Goal: Task Accomplishment & Management: Complete application form

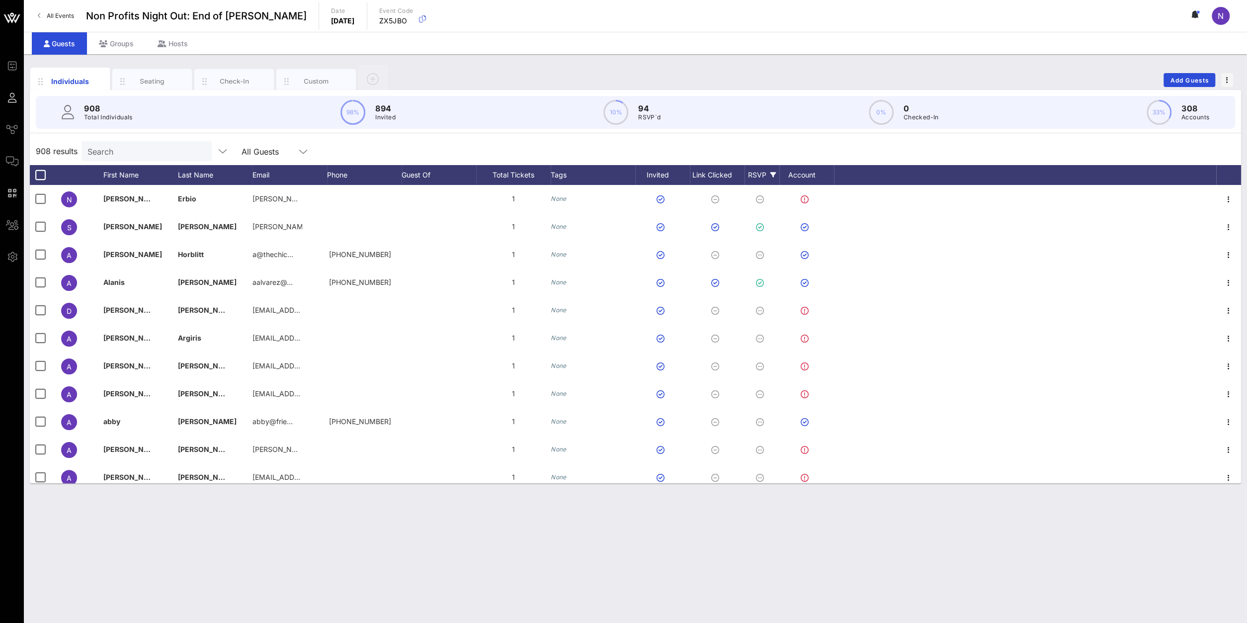
click at [773, 172] on icon at bounding box center [773, 175] width 6 height 6
click at [761, 318] on div at bounding box center [756, 313] width 17 height 17
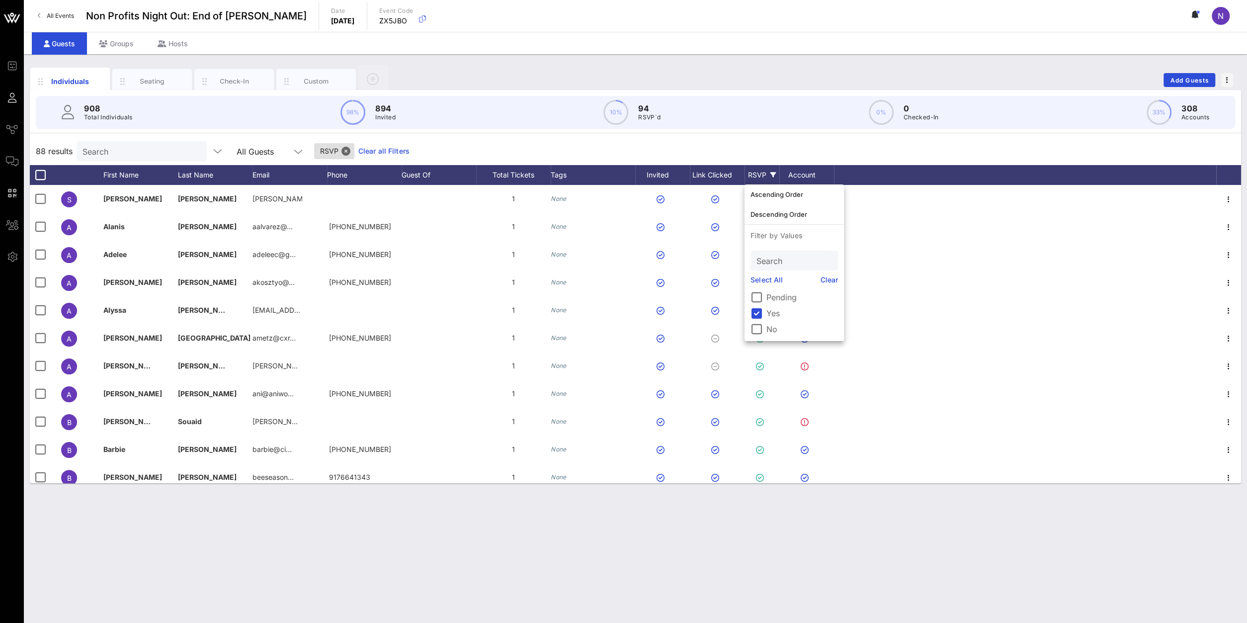
click at [784, 564] on div "Individuals Seating Check-In Custom Add Guests 908 Total Individuals 98% 894 In…" at bounding box center [635, 338] width 1223 height 568
click at [1184, 82] on span "Add Guests" at bounding box center [1189, 80] width 39 height 7
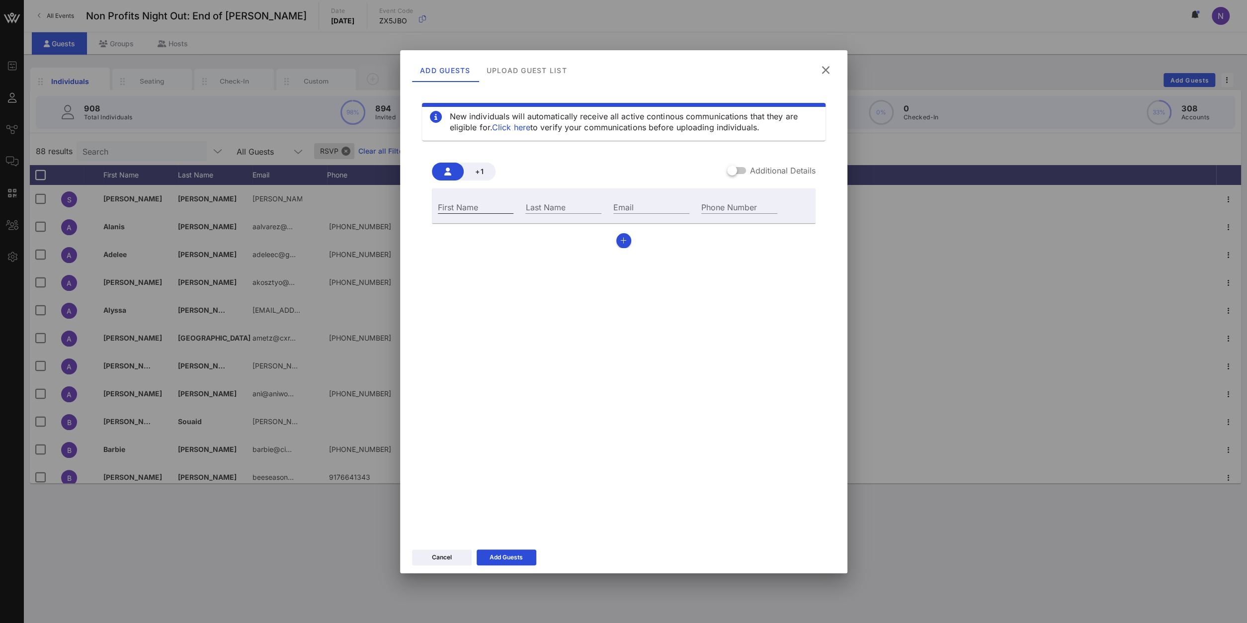
click at [472, 207] on input "First Name" at bounding box center [476, 206] width 76 height 13
type input "[PERSON_NAME]"
click at [675, 207] on input "Email" at bounding box center [651, 206] width 76 height 13
paste input "[EMAIL_ADDRESS][DOMAIN_NAME]"
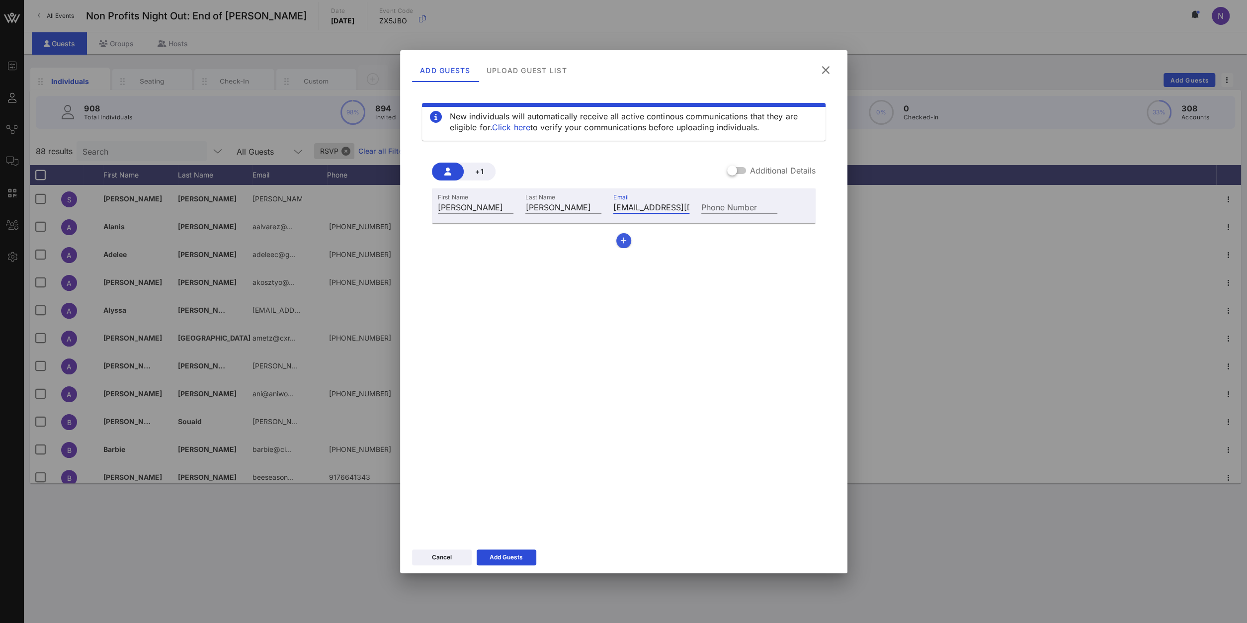
type input "[EMAIL_ADDRESS][DOMAIN_NAME]"
click at [625, 240] on icon "button" at bounding box center [623, 240] width 6 height 7
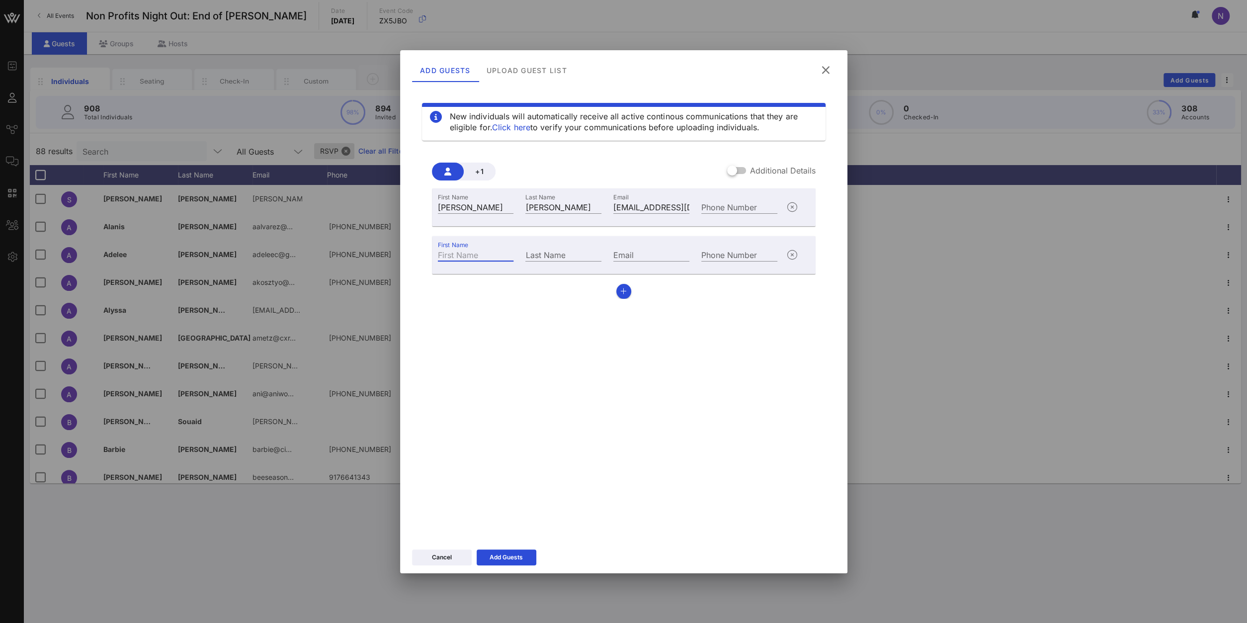
click at [480, 257] on input "First Name" at bounding box center [476, 254] width 76 height 13
type input "[PERSON_NAME]"
type input "Vander Plaat"
click at [657, 259] on input "Email" at bounding box center [651, 254] width 76 height 13
paste input "[PERSON_NAME][EMAIL_ADDRESS][PERSON_NAME][DOMAIN_NAME]"
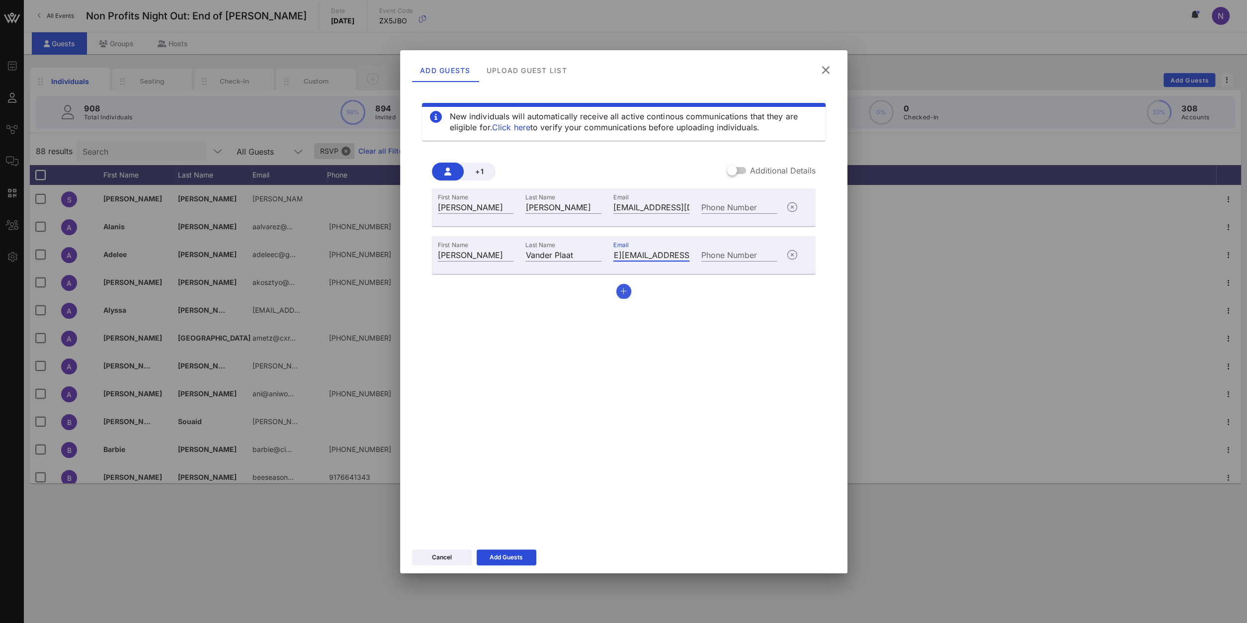
type input "[PERSON_NAME][EMAIL_ADDRESS][PERSON_NAME][DOMAIN_NAME]"
click at [625, 291] on icon "button" at bounding box center [623, 291] width 6 height 7
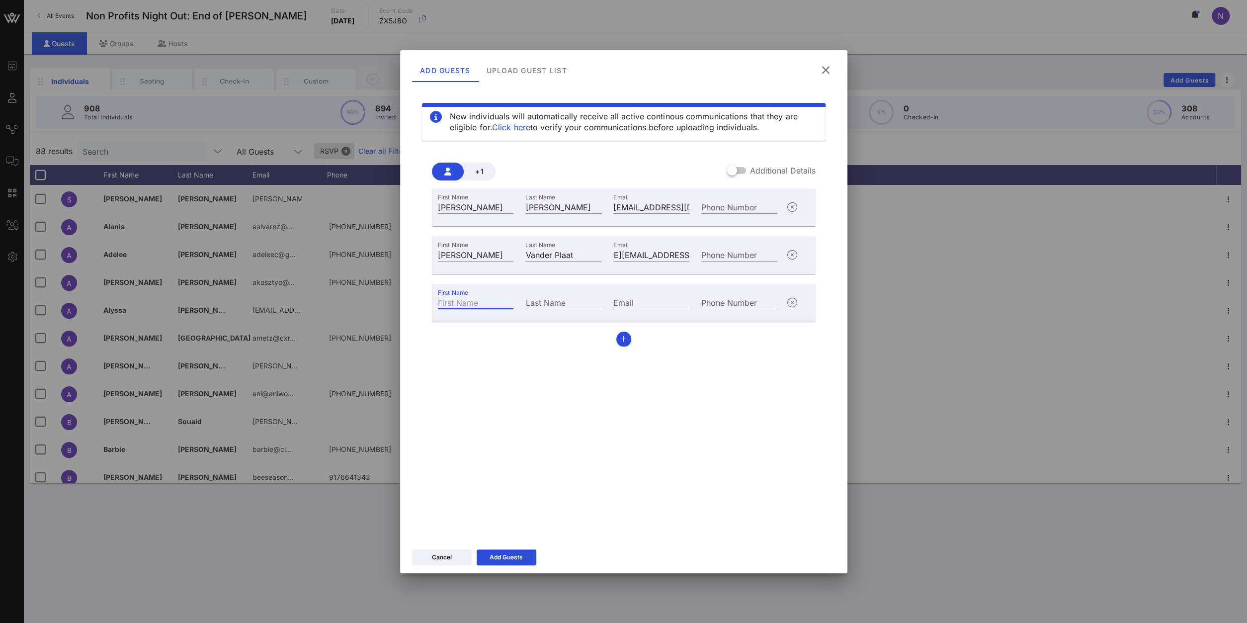
click at [482, 297] on input "First Name" at bounding box center [476, 302] width 76 height 13
paste input "[PERSON_NAME]"
type input "[PERSON_NAME]"
click at [571, 298] on input "Last Name" at bounding box center [563, 302] width 76 height 13
paste input "Niederhoffer"
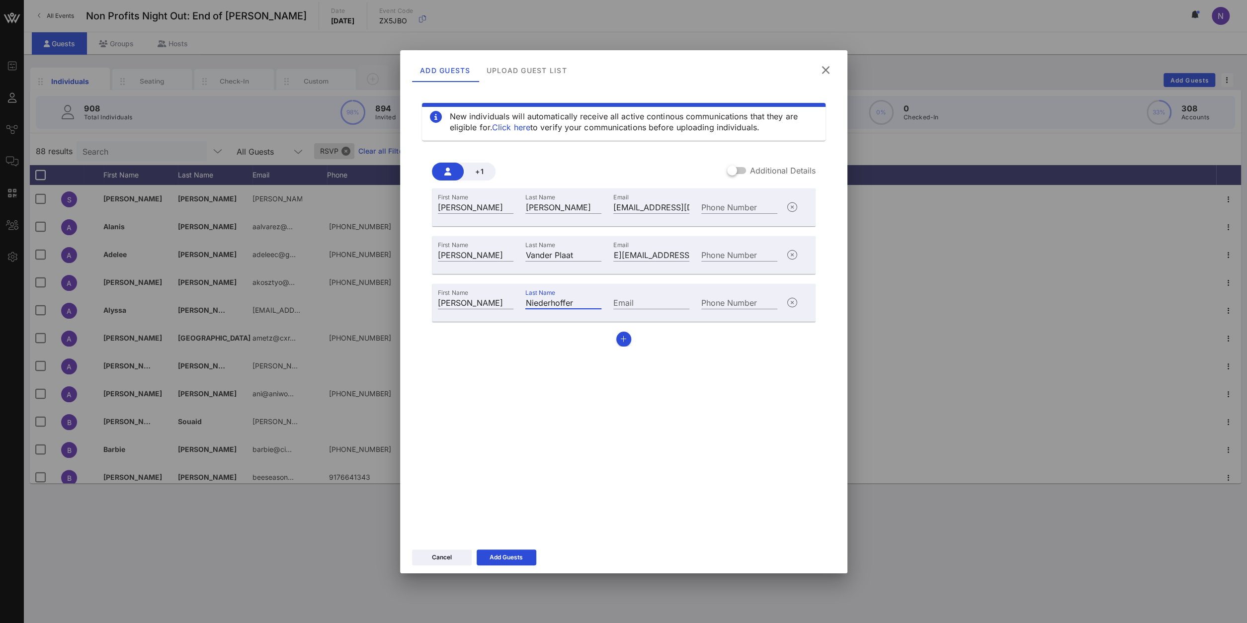
type input "Niederhoffer"
click at [667, 294] on div "Email" at bounding box center [651, 301] width 88 height 27
click at [660, 299] on input "Email" at bounding box center [651, 302] width 76 height 13
paste input "[EMAIL_ADDRESS][DOMAIN_NAME]"
type input "[EMAIL_ADDRESS][DOMAIN_NAME]"
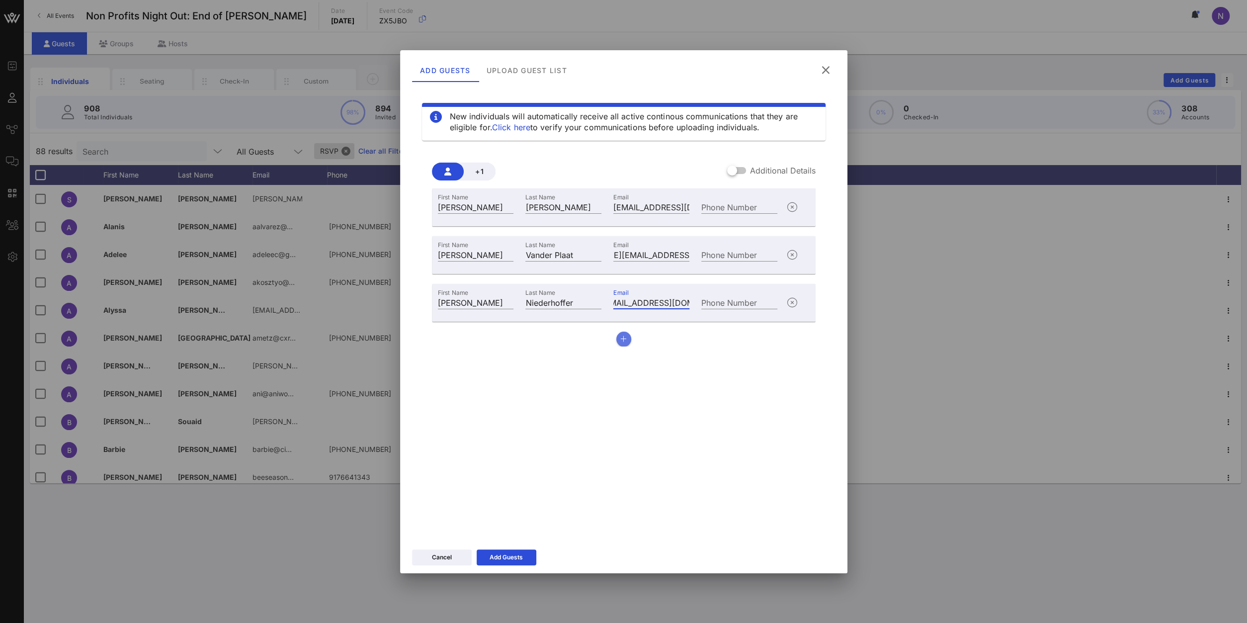
scroll to position [0, 12]
click at [621, 335] on icon "button" at bounding box center [623, 338] width 6 height 7
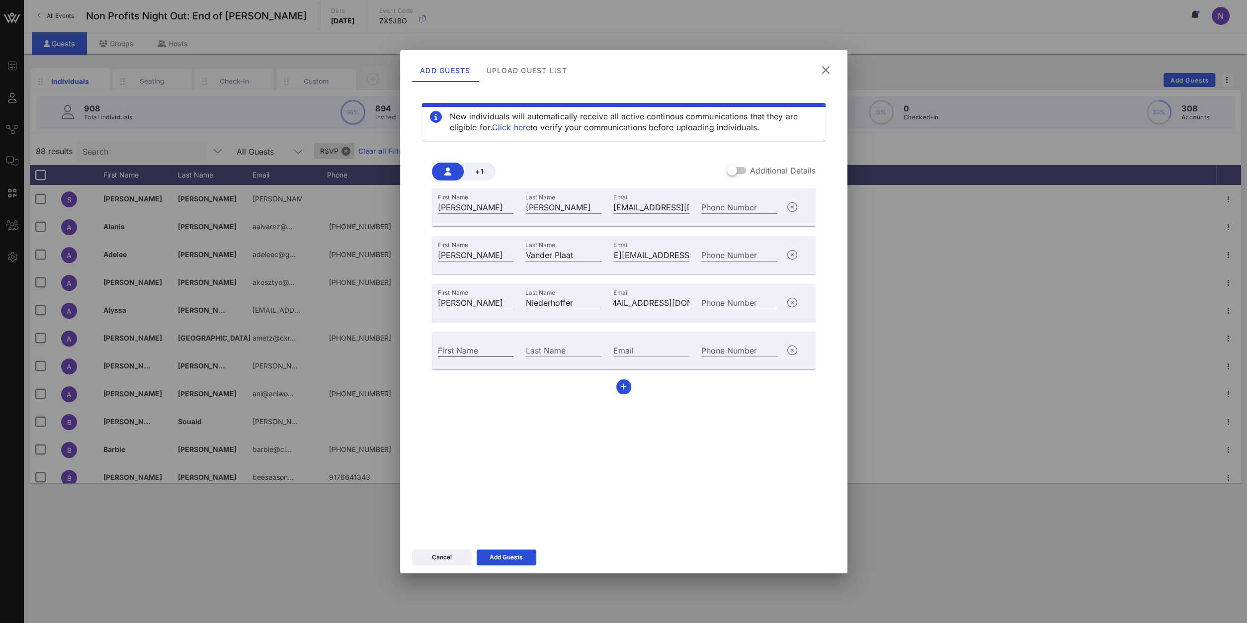
click at [445, 349] on input "First Name" at bounding box center [476, 349] width 76 height 13
type input "[PERSON_NAME]"
type input "Kleine"
click at [627, 343] on div "Email" at bounding box center [651, 348] width 88 height 27
click at [628, 352] on input "Email" at bounding box center [651, 349] width 76 height 13
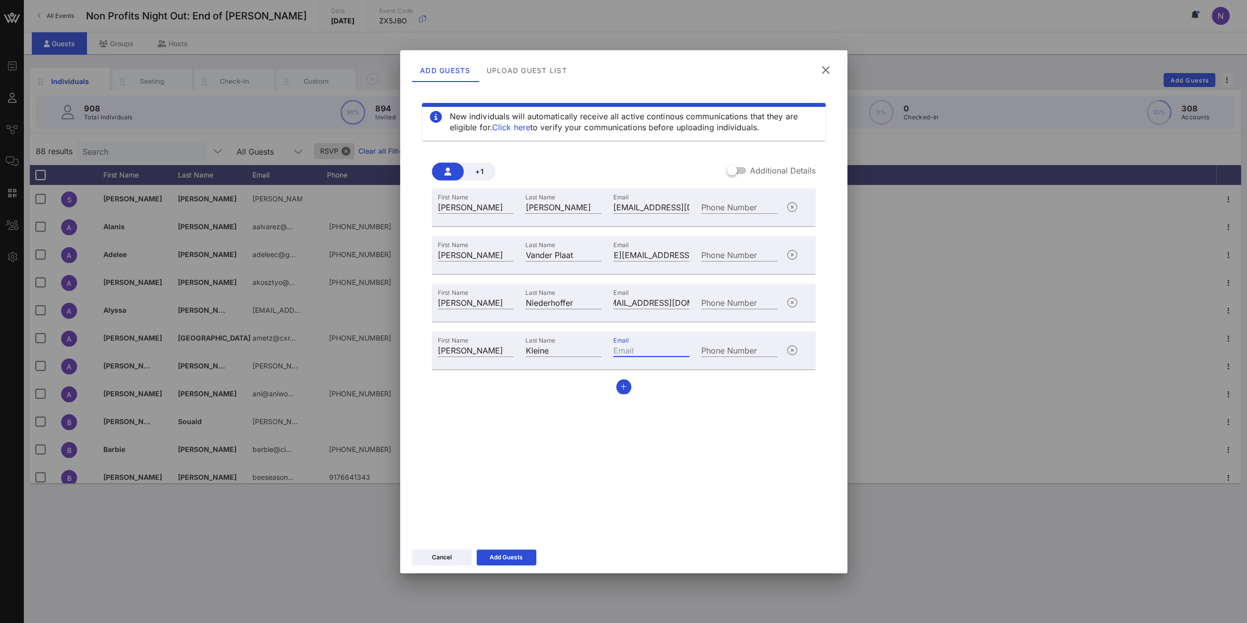
paste input "[EMAIL_ADDRESS][DOMAIN_NAME]"
type input "[EMAIL_ADDRESS][DOMAIN_NAME]"
click at [625, 388] on icon "button" at bounding box center [623, 386] width 6 height 7
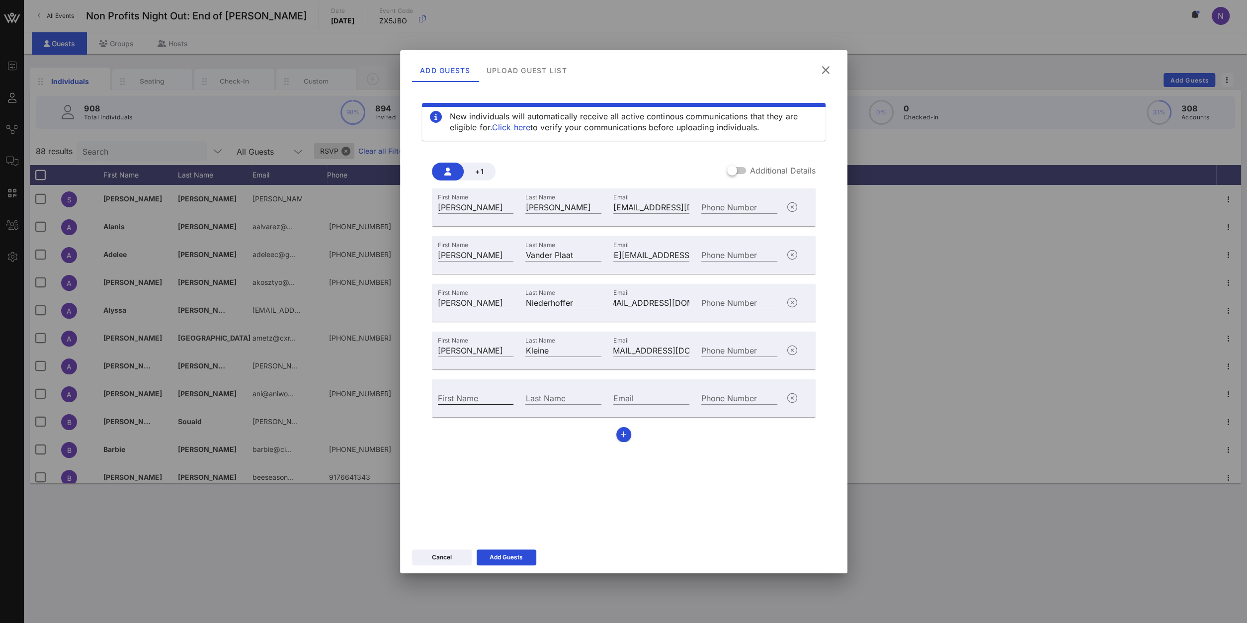
click at [469, 392] on div "First Name" at bounding box center [476, 397] width 76 height 13
type input "[PERSON_NAME]"
click at [662, 392] on input "Email" at bounding box center [651, 397] width 76 height 13
paste input "[EMAIL_ADDRESS][DOMAIN_NAME]"
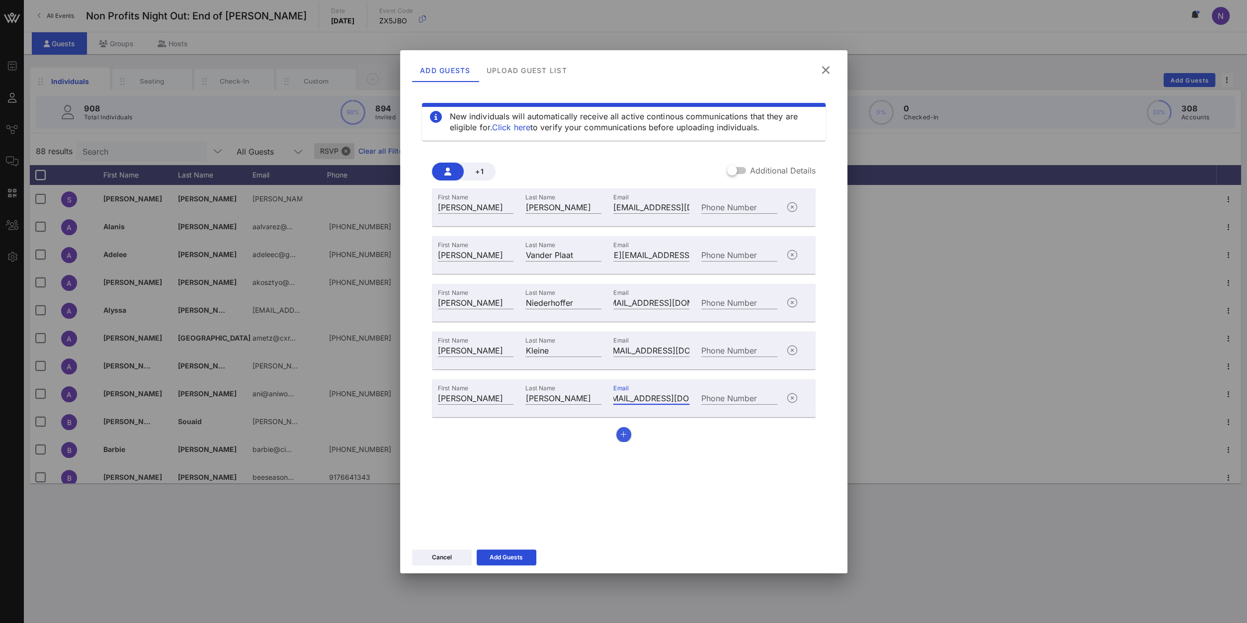
type input "[EMAIL_ADDRESS][DOMAIN_NAME]"
click at [628, 435] on button "button" at bounding box center [623, 434] width 15 height 15
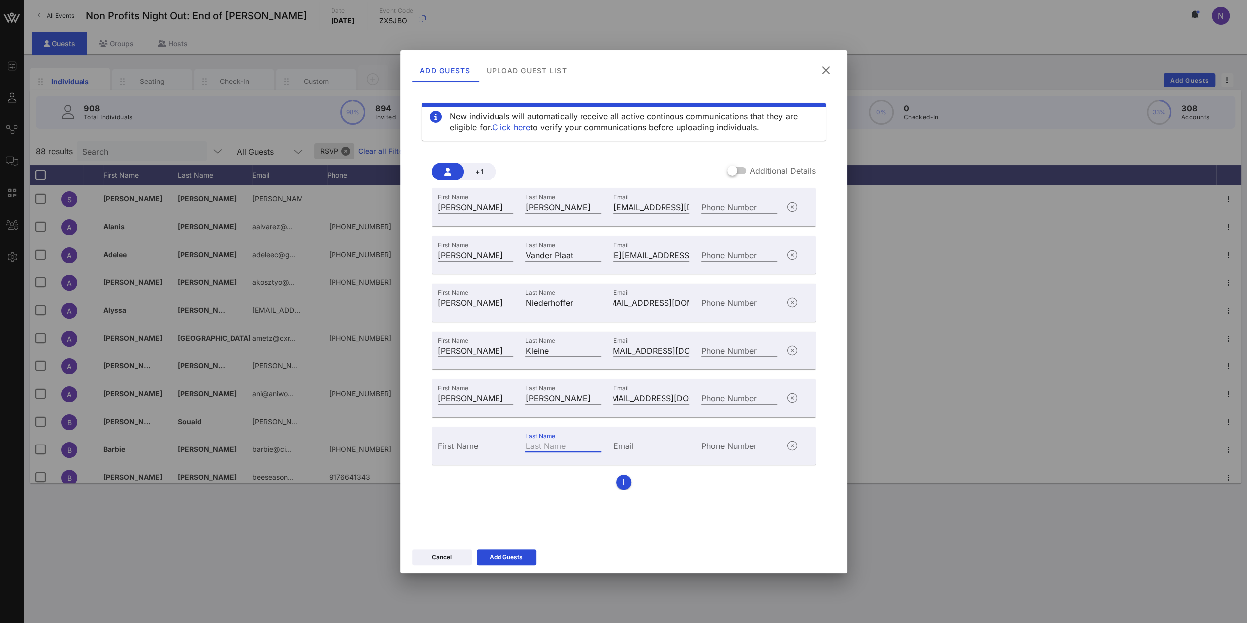
click at [543, 439] on div "Last Name" at bounding box center [563, 445] width 76 height 13
paste input "Riklin"
type input "Riklin"
click at [478, 442] on input "First Name" at bounding box center [476, 445] width 76 height 13
type input "Marina"
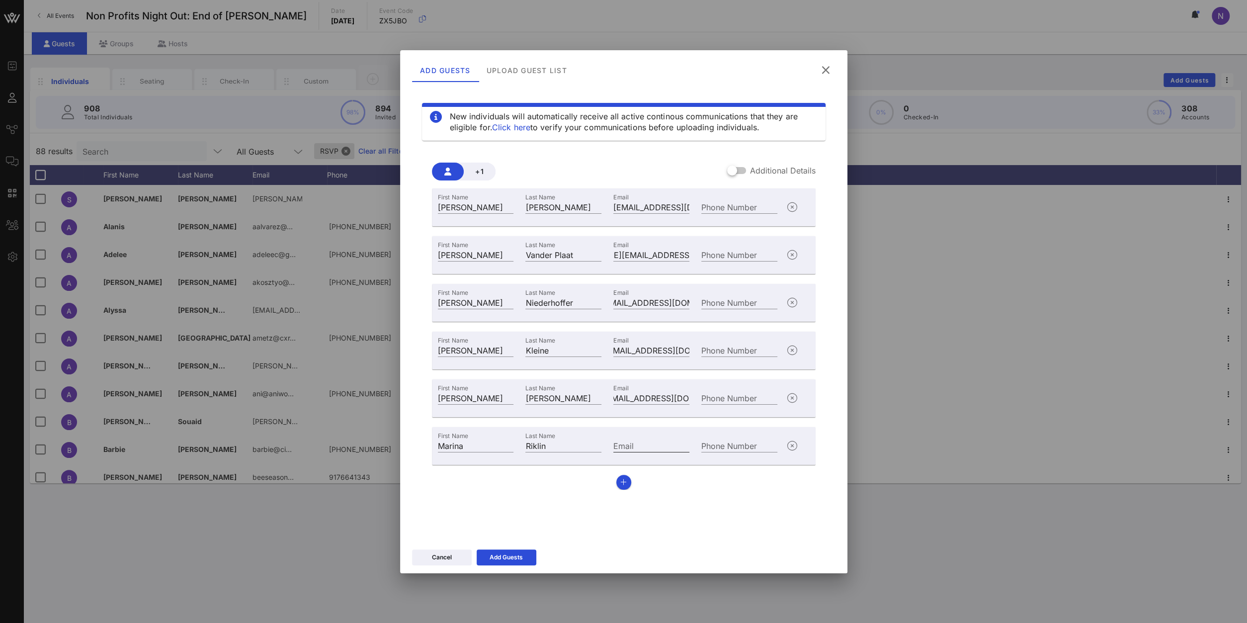
click at [659, 441] on input "Email" at bounding box center [651, 445] width 76 height 13
paste input "[EMAIL_ADDRESS][DOMAIN_NAME]"
type input "[EMAIL_ADDRESS][DOMAIN_NAME]"
click at [623, 486] on button "button" at bounding box center [623, 481] width 15 height 15
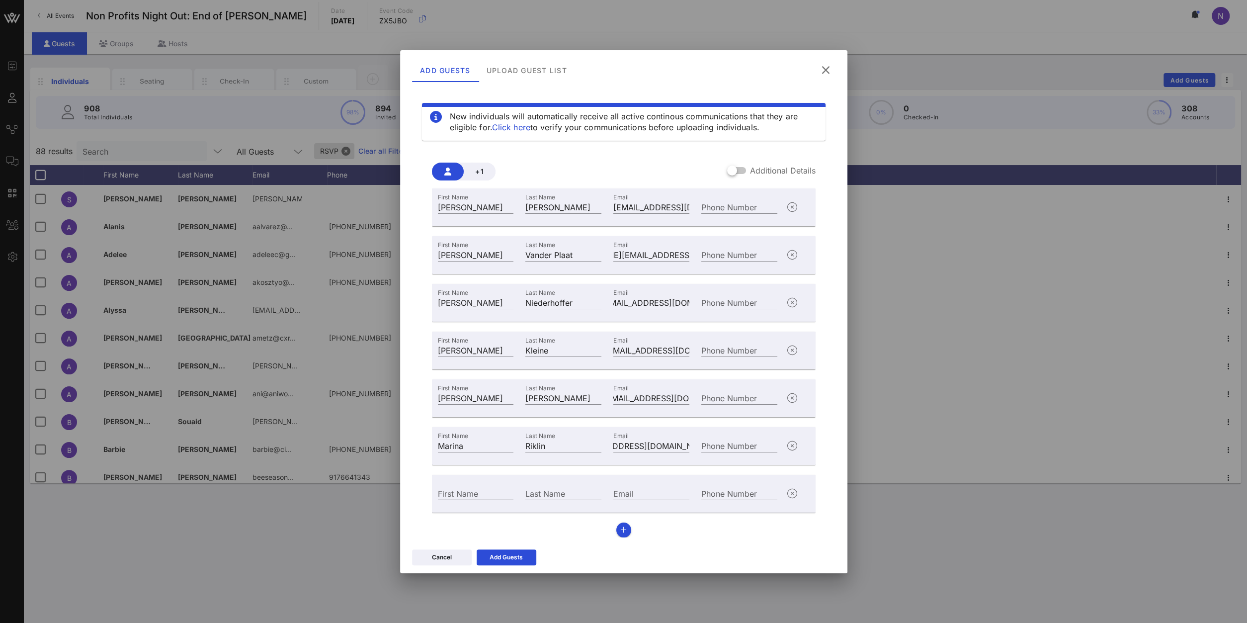
click at [476, 498] on input "First Name" at bounding box center [476, 492] width 76 height 13
type input "Shautae"
type input "[PERSON_NAME]"
click at [633, 491] on input "Email" at bounding box center [651, 492] width 76 height 13
paste input "[EMAIL_ADDRESS][PERSON_NAME][DOMAIN_NAME]"
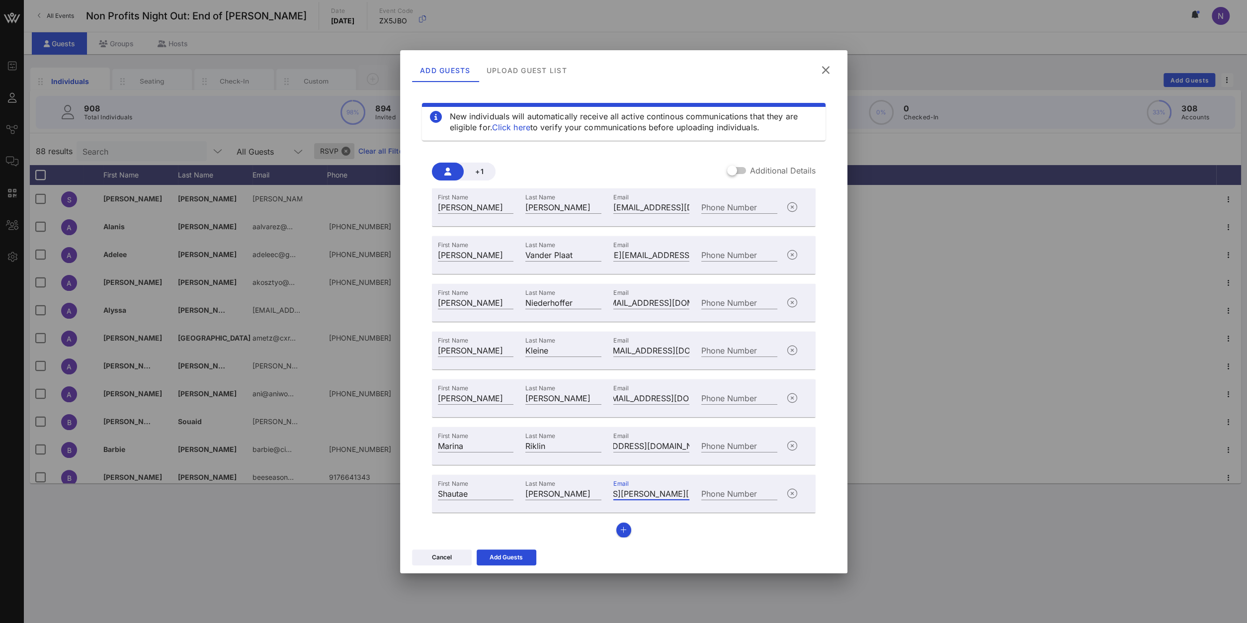
scroll to position [1, 0]
type input "[EMAIL_ADDRESS][PERSON_NAME][DOMAIN_NAME]"
click at [623, 529] on icon "button" at bounding box center [623, 528] width 6 height 7
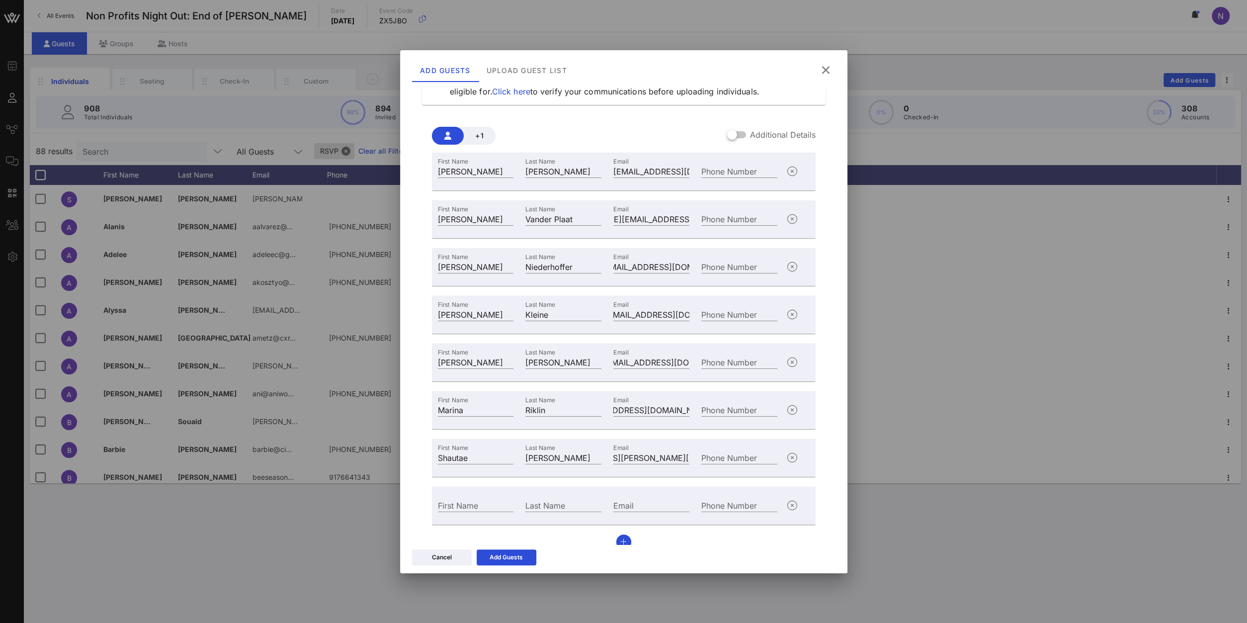
scroll to position [49, 0]
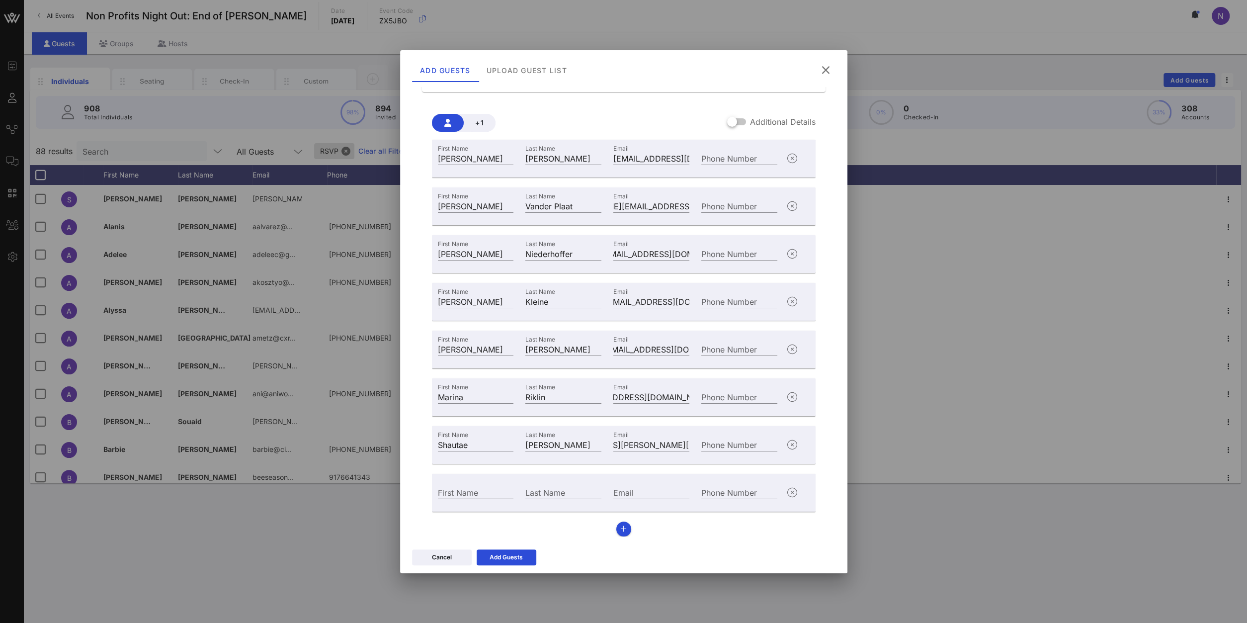
click at [455, 490] on input "First Name" at bounding box center [476, 491] width 76 height 13
type input "[PERSON_NAME]"
type input "Grioli"
click at [633, 489] on input "Email" at bounding box center [651, 491] width 76 height 13
paste input "[PERSON_NAME][EMAIL_ADDRESS][PERSON_NAME][DOMAIN_NAME]"
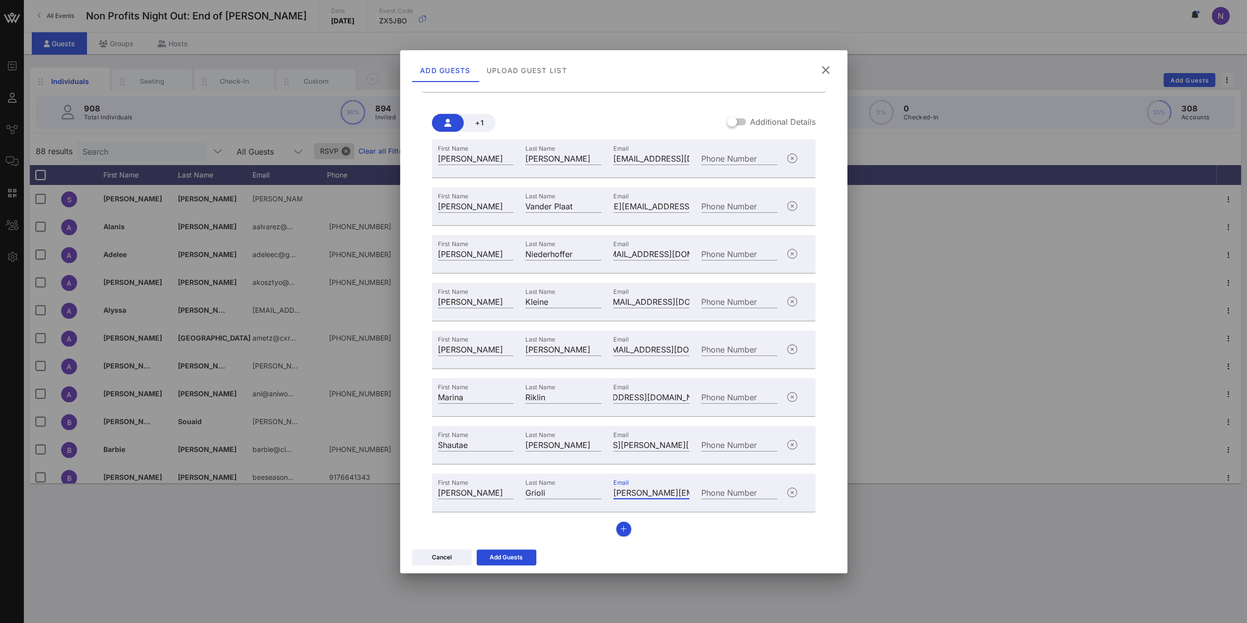
scroll to position [0, 81]
type input "[PERSON_NAME][EMAIL_ADDRESS][PERSON_NAME][DOMAIN_NAME]"
click at [622, 533] on button "button" at bounding box center [623, 528] width 15 height 15
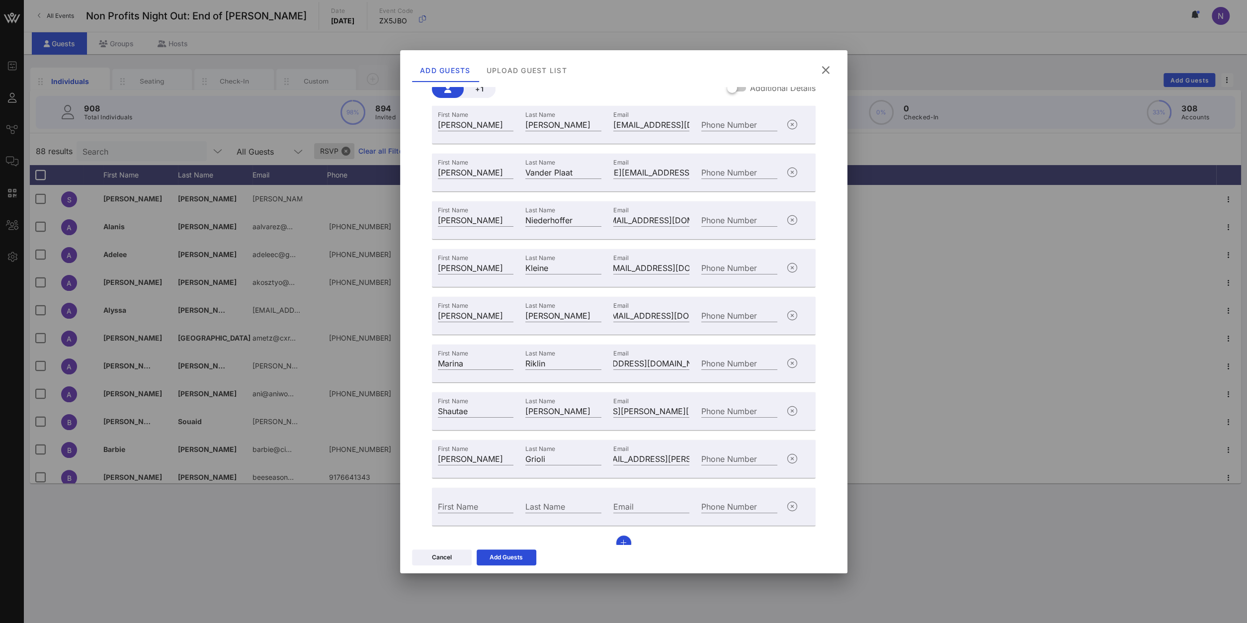
scroll to position [96, 0]
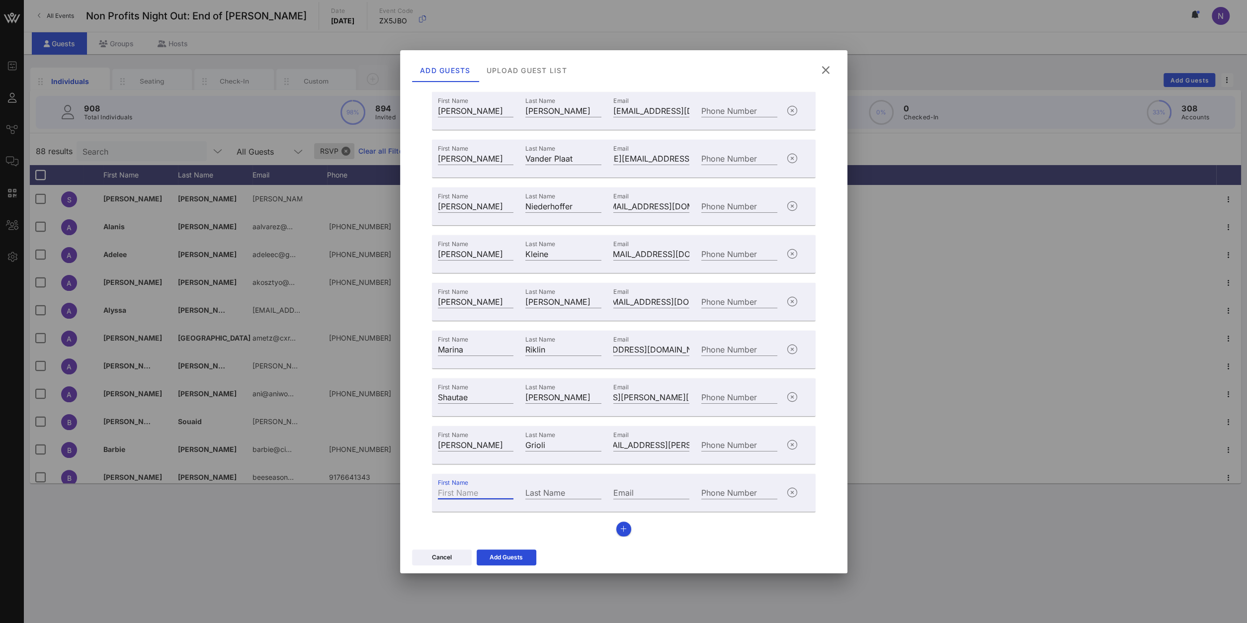
click at [474, 494] on input "First Name" at bounding box center [476, 491] width 76 height 13
type input "Jordana"
type input "Newler"
click at [636, 490] on input "Email" at bounding box center [651, 491] width 76 height 13
paste input "[EMAIL_ADDRESS][DOMAIN_NAME]"
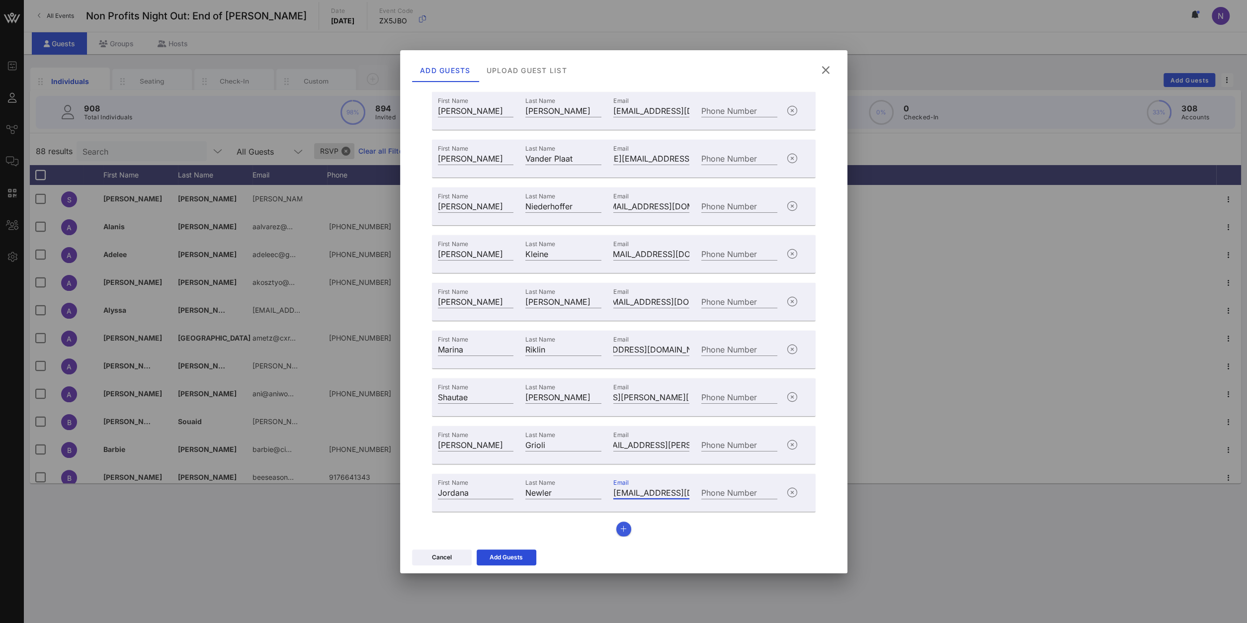
type input "[EMAIL_ADDRESS][DOMAIN_NAME]"
click at [625, 528] on icon "button" at bounding box center [623, 528] width 6 height 7
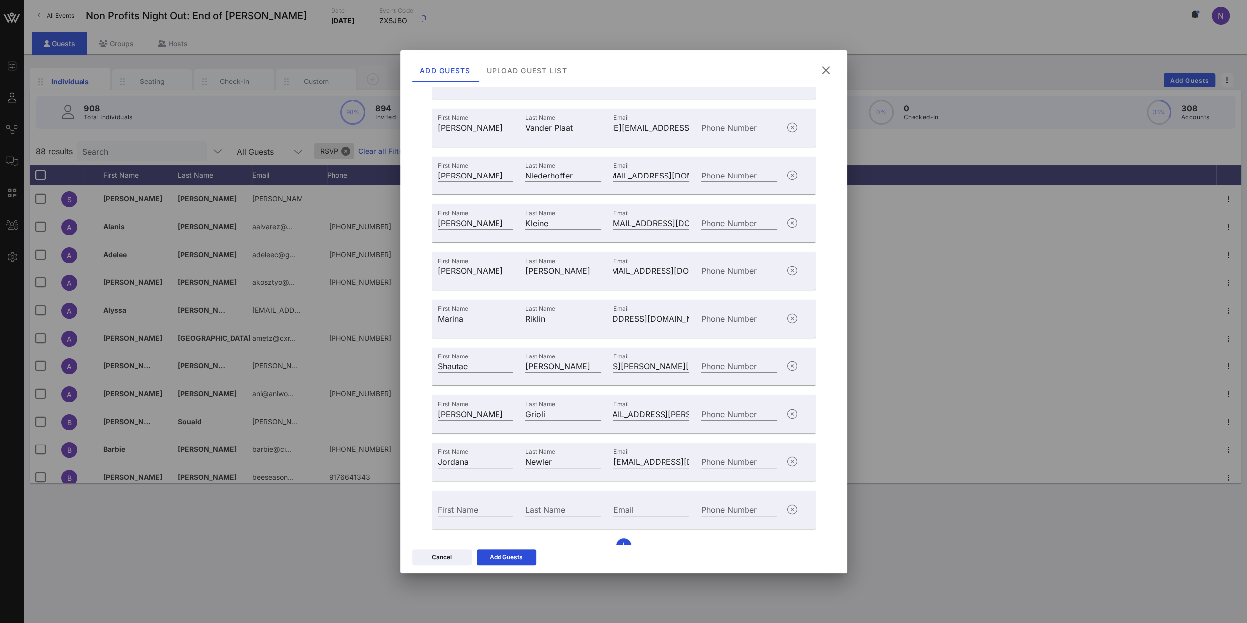
scroll to position [144, 0]
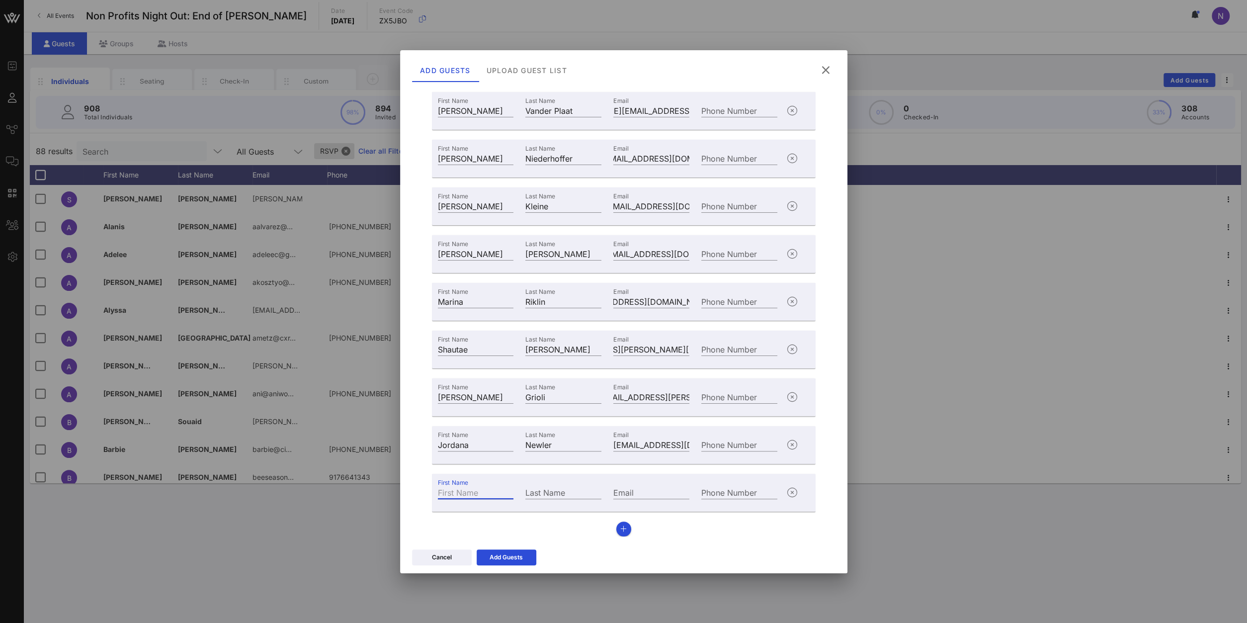
click at [463, 492] on input "First Name" at bounding box center [476, 491] width 76 height 13
type input "[PERSON_NAME]"
paste input "[PERSON_NAME]"
type input "[PERSON_NAME]"
click at [656, 487] on input "Email" at bounding box center [651, 491] width 76 height 13
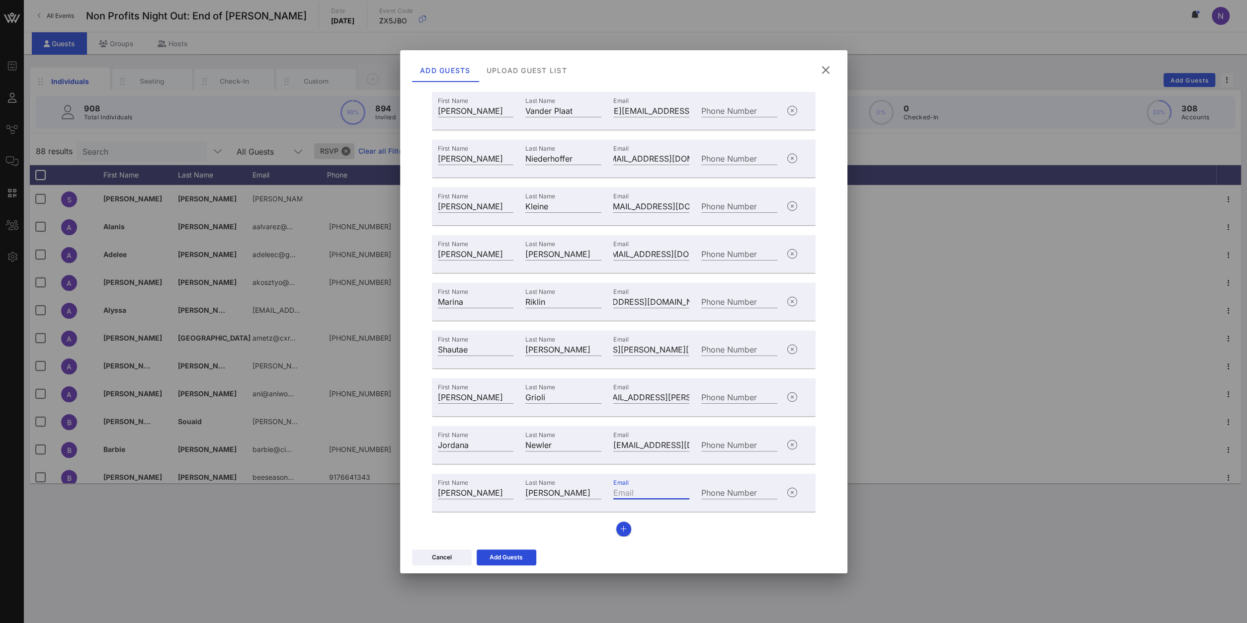
paste input "[EMAIL_ADDRESS][DOMAIN_NAME]"
type input "[EMAIL_ADDRESS][DOMAIN_NAME]"
click at [625, 532] on button "button" at bounding box center [623, 528] width 15 height 15
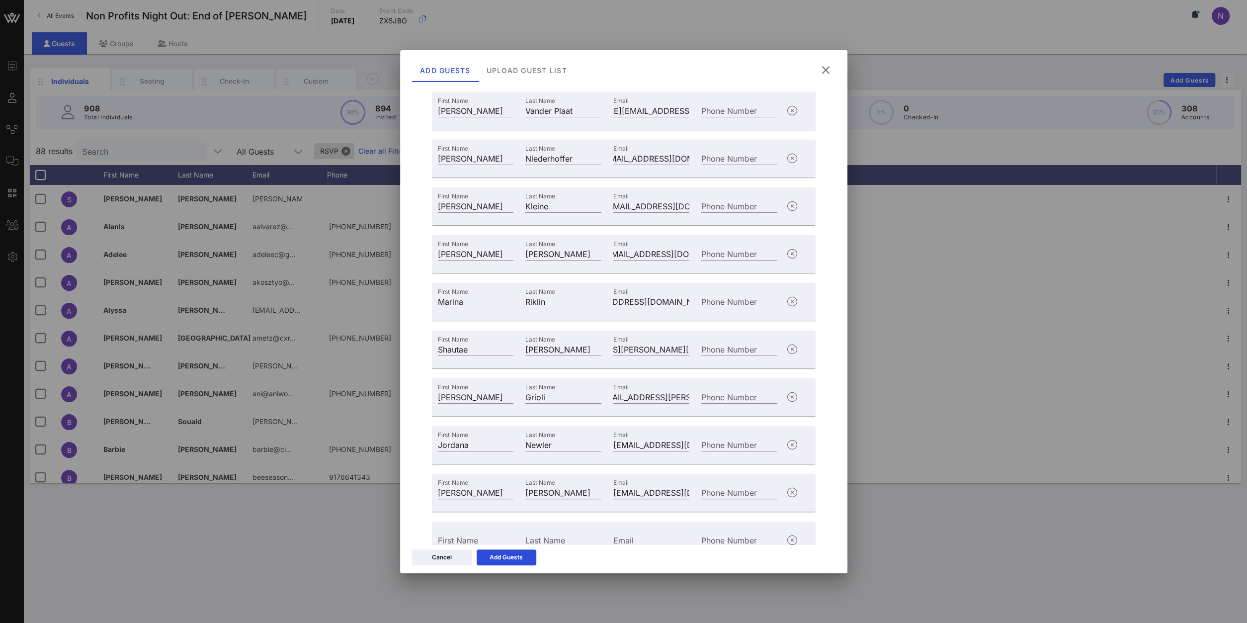
scroll to position [192, 0]
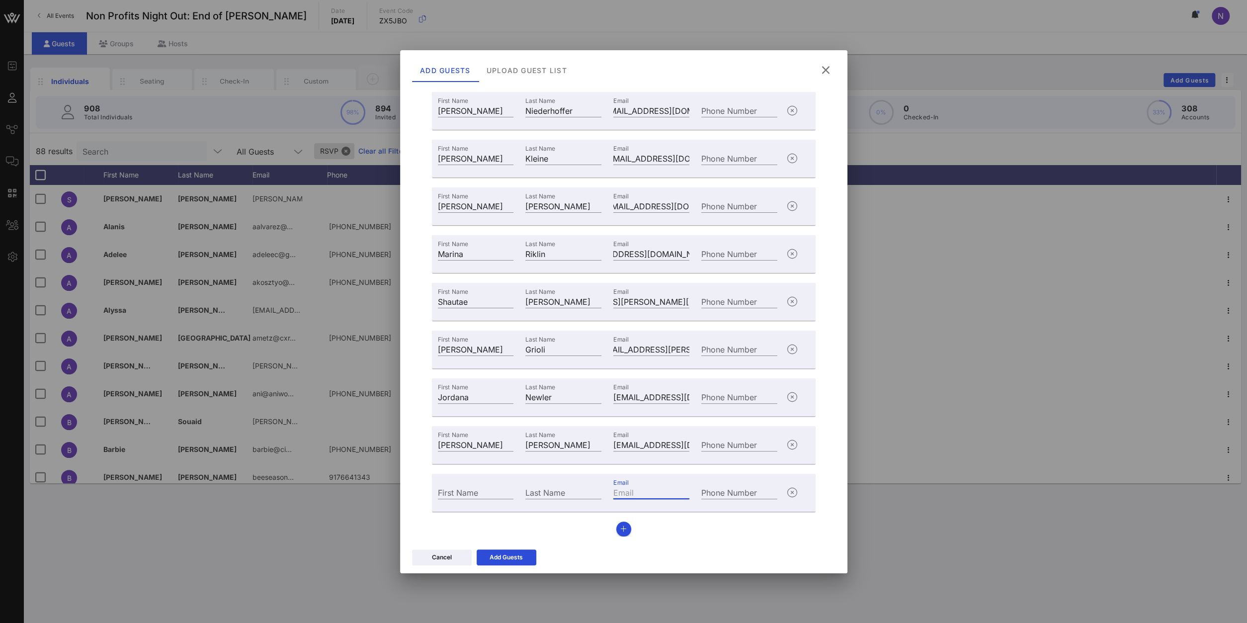
click at [654, 491] on input "Email" at bounding box center [651, 491] width 76 height 13
paste input "[PERSON_NAME][EMAIL_ADDRESS][PERSON_NAME][DOMAIN_NAME]"
type input "[PERSON_NAME][EMAIL_ADDRESS][PERSON_NAME][DOMAIN_NAME]"
click at [464, 491] on input "First Name" at bounding box center [476, 491] width 76 height 13
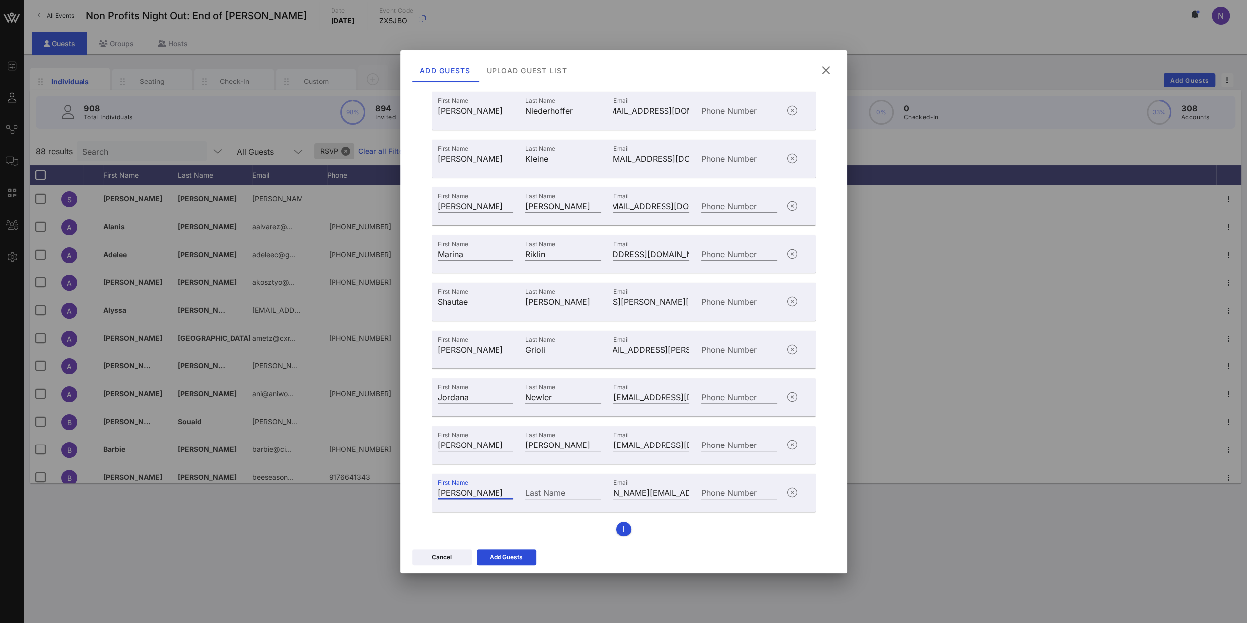
type input "[PERSON_NAME]"
type input "Lamzetta"
click at [627, 529] on button "button" at bounding box center [623, 528] width 15 height 15
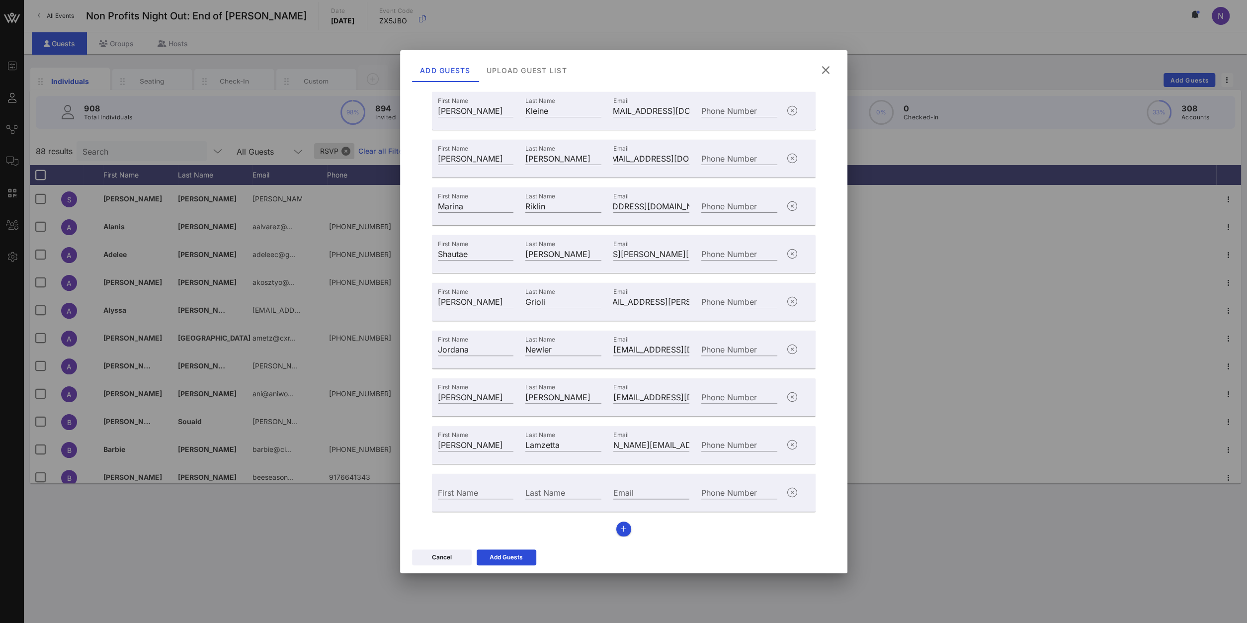
click at [672, 493] on input "Email" at bounding box center [651, 491] width 76 height 13
paste input "[EMAIL_ADDRESS][DOMAIN_NAME]"
type input "[EMAIL_ADDRESS][DOMAIN_NAME]"
click at [482, 490] on input "First Name" at bounding box center [476, 491] width 76 height 13
type input "[PERSON_NAME]"
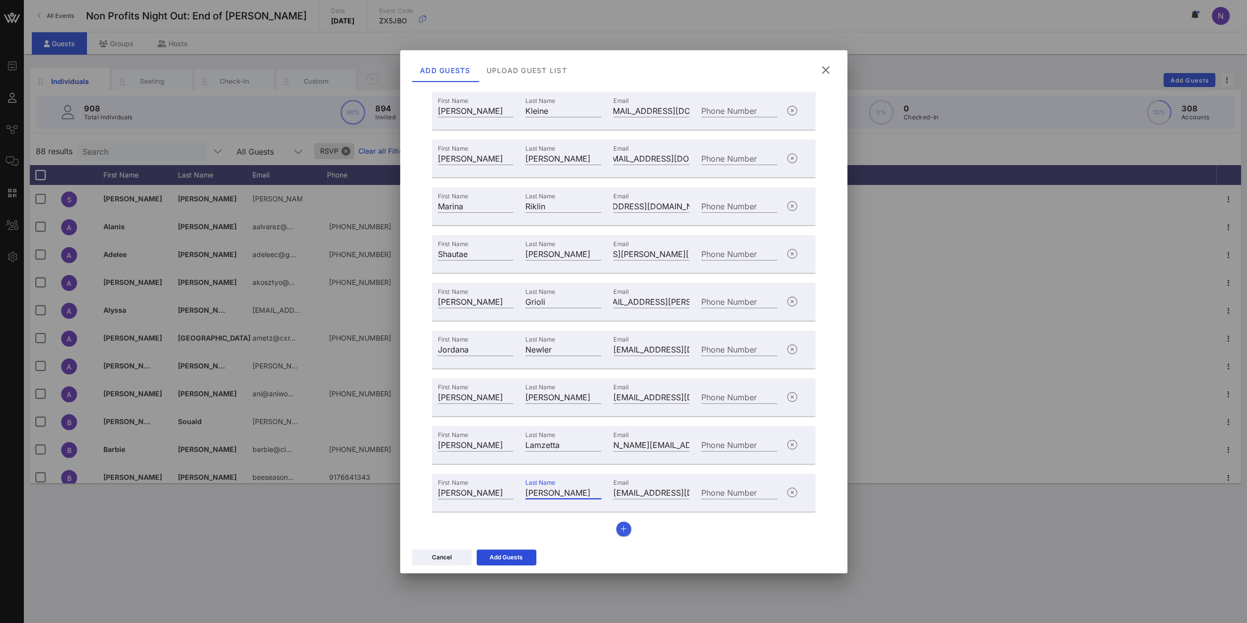
type input "[PERSON_NAME]"
click at [624, 521] on button "button" at bounding box center [623, 528] width 15 height 15
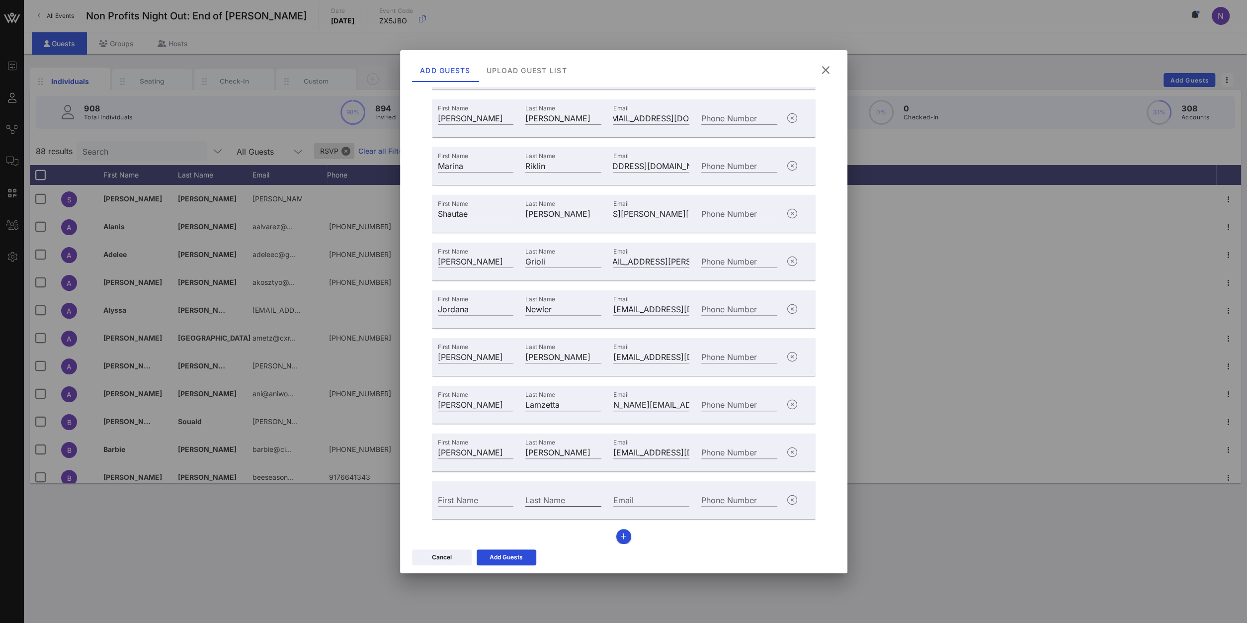
scroll to position [287, 0]
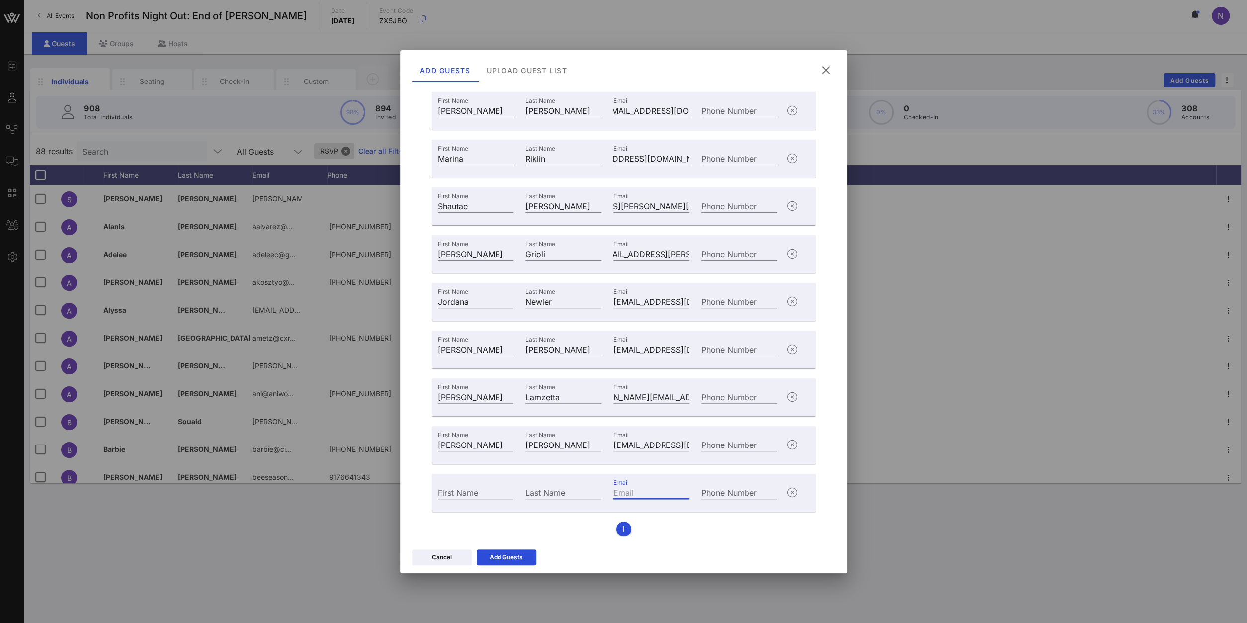
click at [641, 491] on input "Email" at bounding box center [651, 491] width 76 height 13
paste input "[EMAIL_ADDRESS][DOMAIN_NAME]"
type input "[EMAIL_ADDRESS][DOMAIN_NAME]"
click at [454, 492] on input "First Name" at bounding box center [476, 491] width 76 height 13
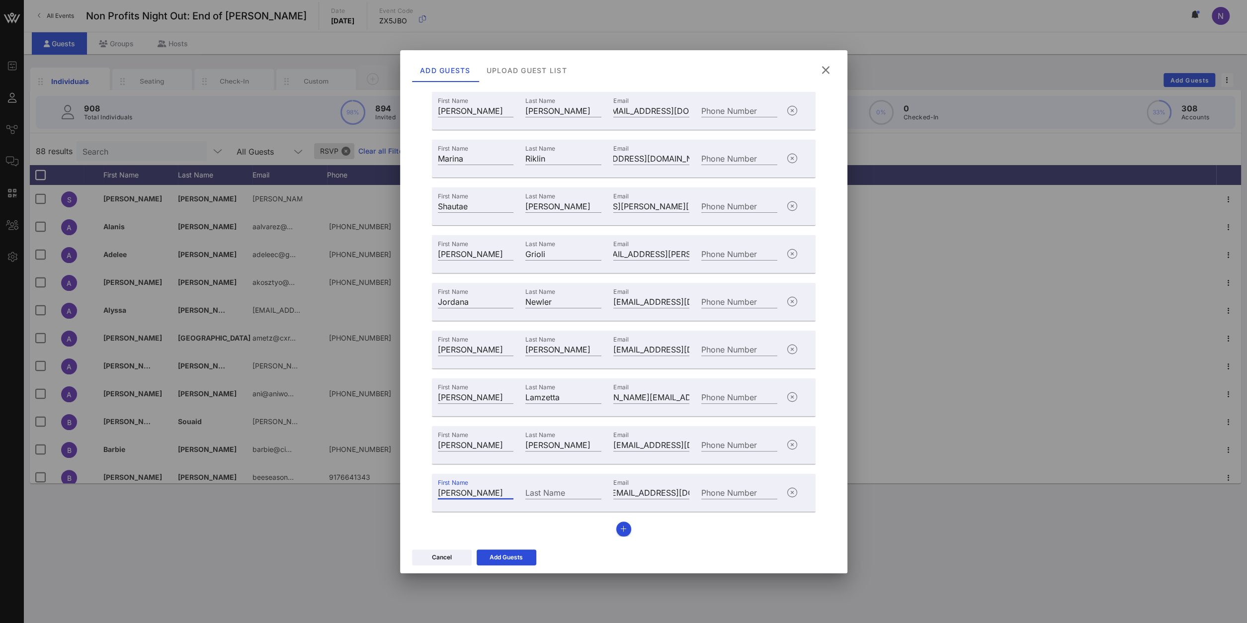
type input "[PERSON_NAME]"
type input "Laine"
click at [509, 557] on icon at bounding box center [506, 557] width 7 height 6
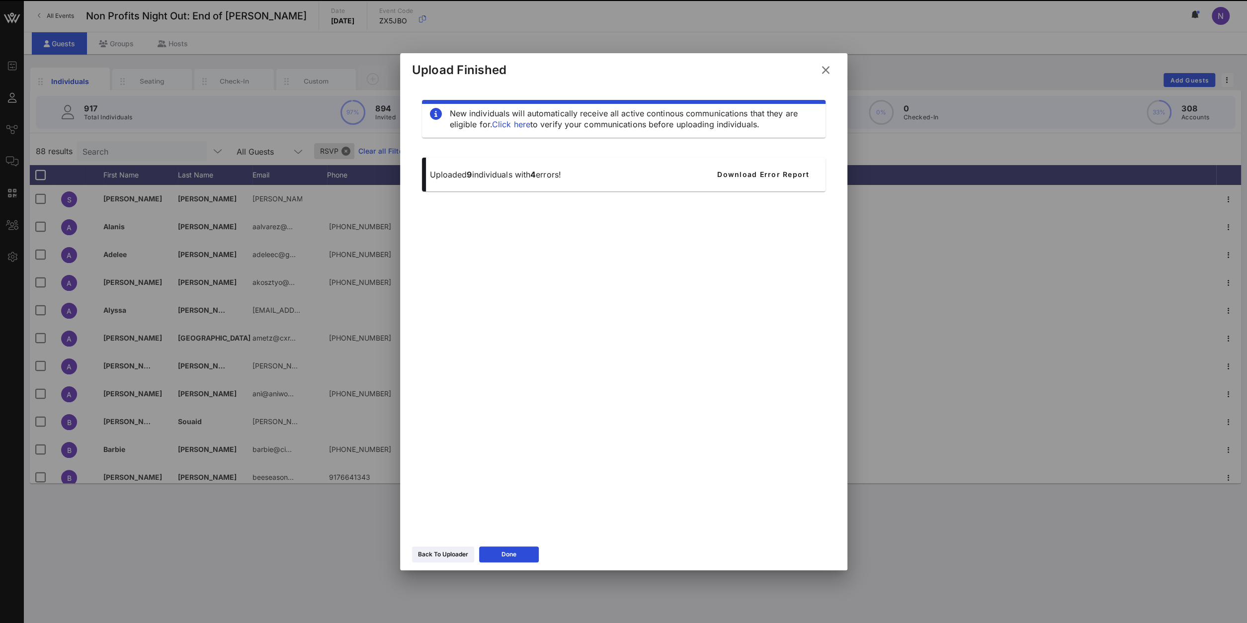
scroll to position [0, 0]
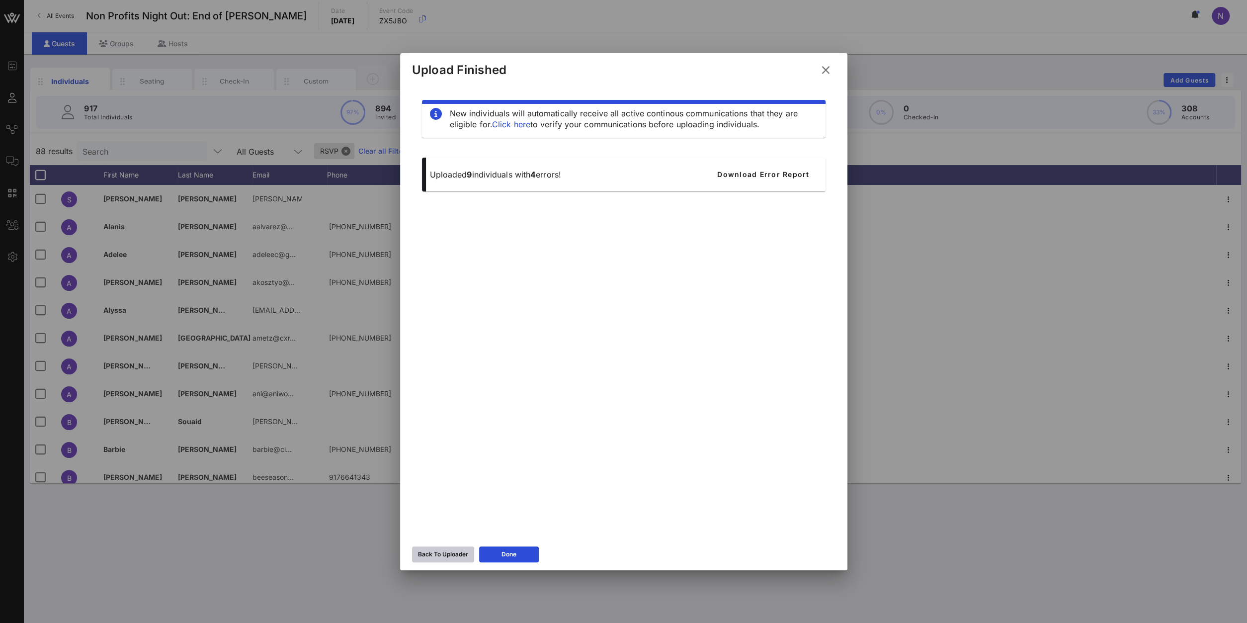
click at [461, 551] on div "Back To Uploader" at bounding box center [443, 554] width 50 height 10
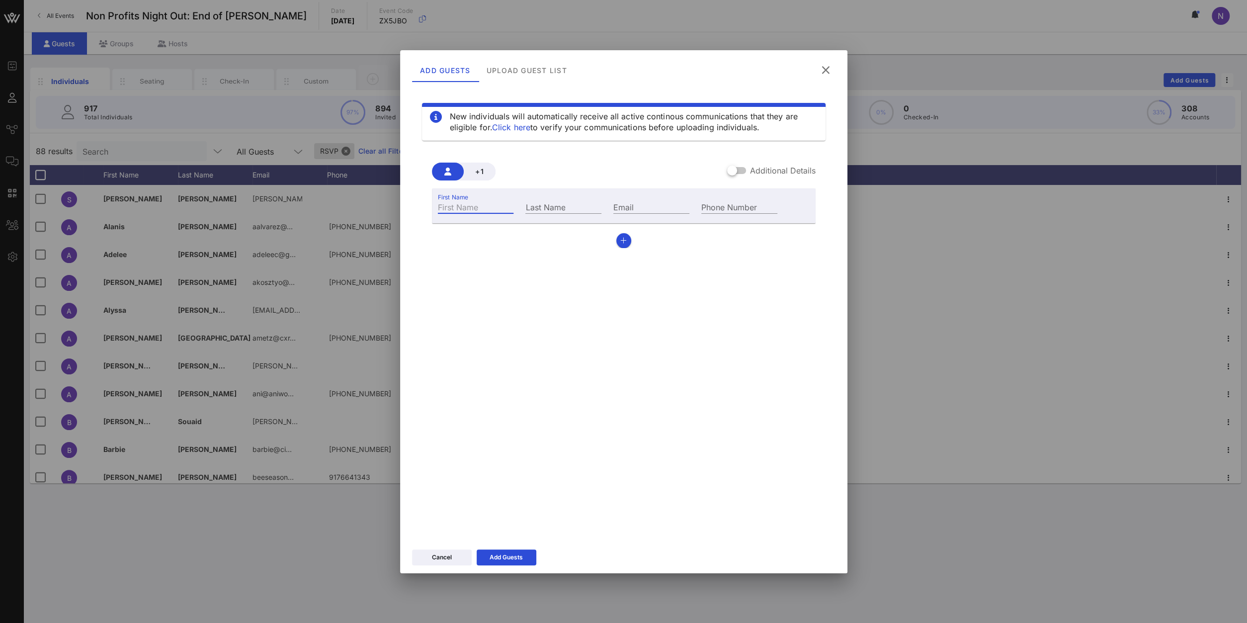
click at [479, 207] on input "First Name" at bounding box center [476, 206] width 76 height 13
type input "[PERSON_NAME]"
paste input "[PERSON_NAME][EMAIL_ADDRESS][PERSON_NAME][MEDICAL_DATA][DOMAIN_NAME]"
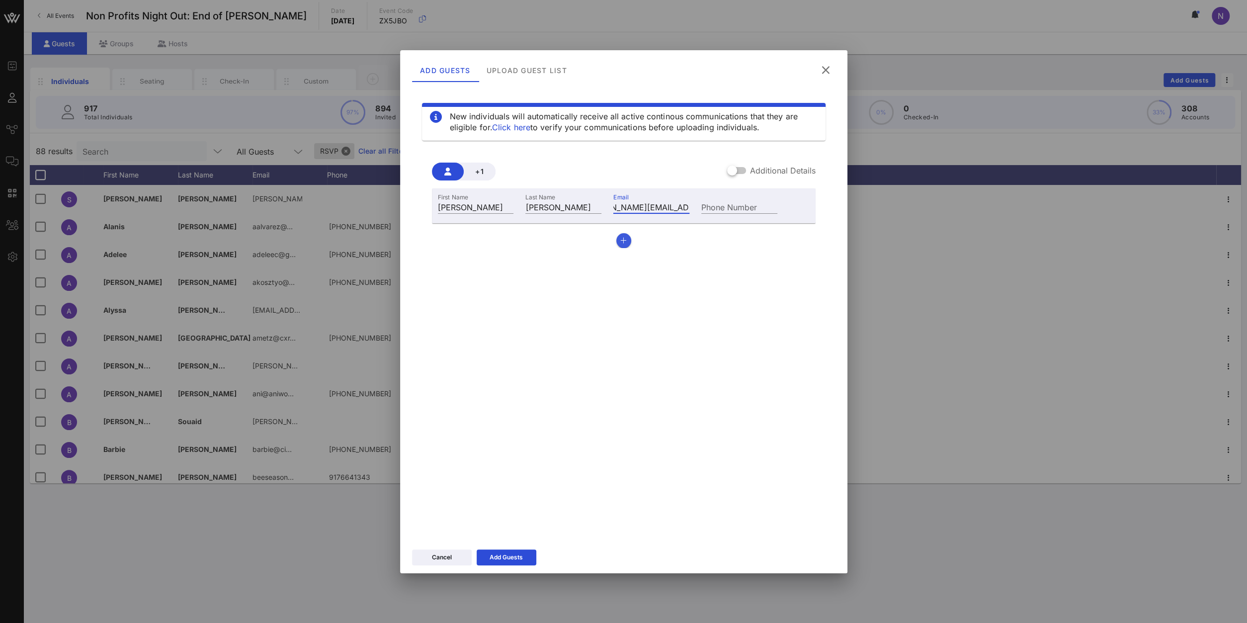
type input "[PERSON_NAME][EMAIL_ADDRESS][PERSON_NAME][MEDICAL_DATA][DOMAIN_NAME]"
click at [623, 236] on button "button" at bounding box center [623, 240] width 15 height 15
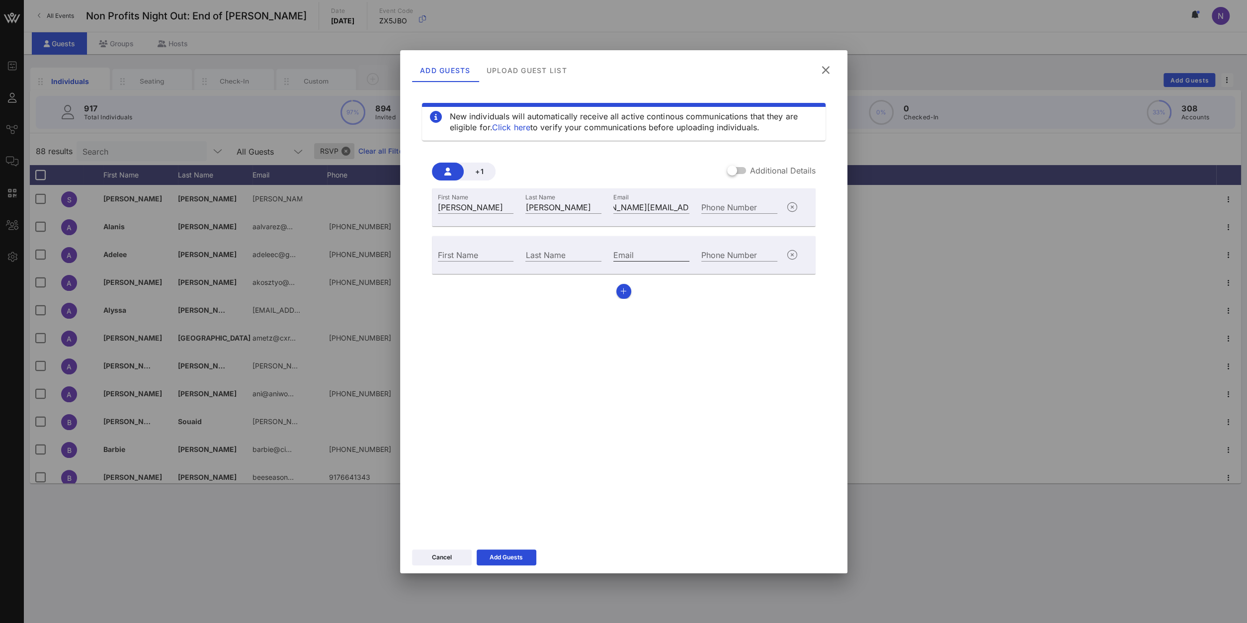
click at [653, 250] on input "Email" at bounding box center [651, 254] width 76 height 13
paste input "[EMAIL_ADDRESS][DOMAIN_NAME]"
type input "[EMAIL_ADDRESS][DOMAIN_NAME]"
click at [449, 254] on input "First Name" at bounding box center [476, 254] width 76 height 13
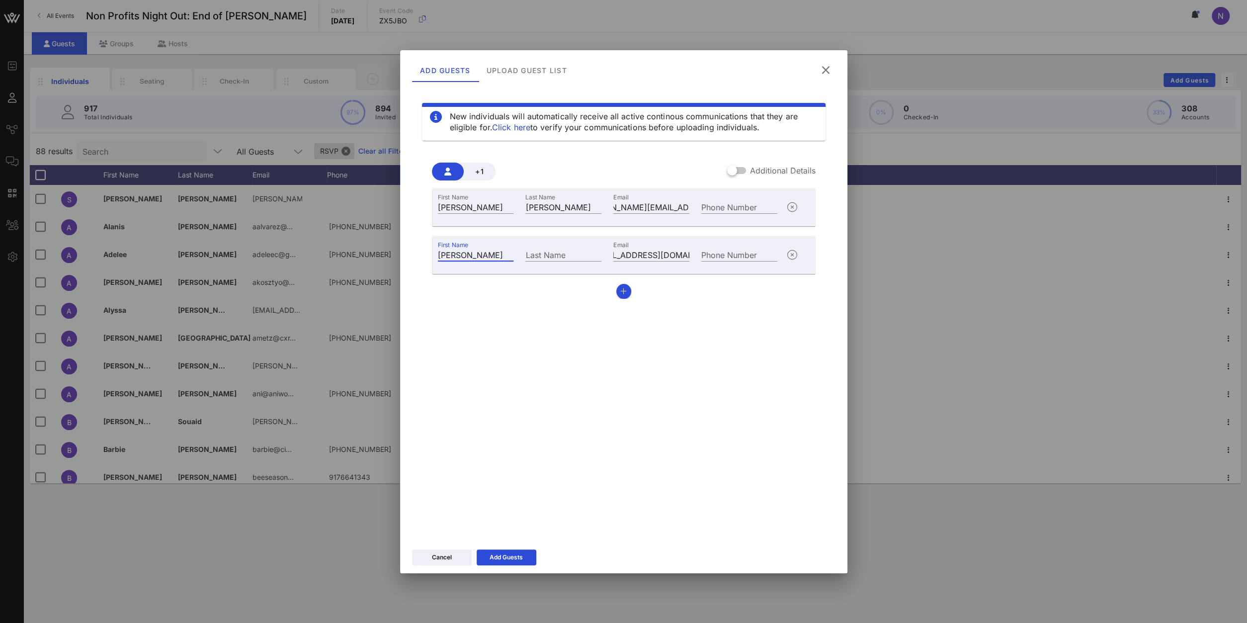
type input "[PERSON_NAME]"
click at [629, 288] on button "button" at bounding box center [623, 291] width 15 height 15
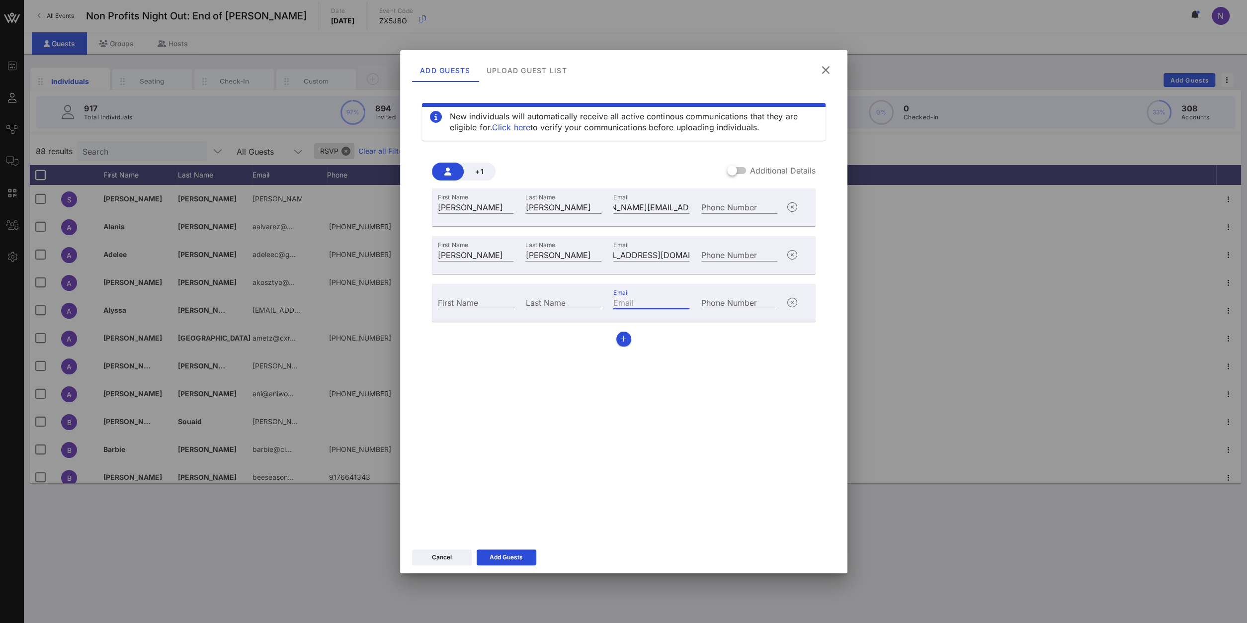
click at [629, 302] on input "Email" at bounding box center [651, 302] width 76 height 13
paste input "[EMAIL_ADDRESS][DOMAIN_NAME]"
type input "[EMAIL_ADDRESS][DOMAIN_NAME]"
click at [492, 309] on div "First Name" at bounding box center [476, 301] width 88 height 27
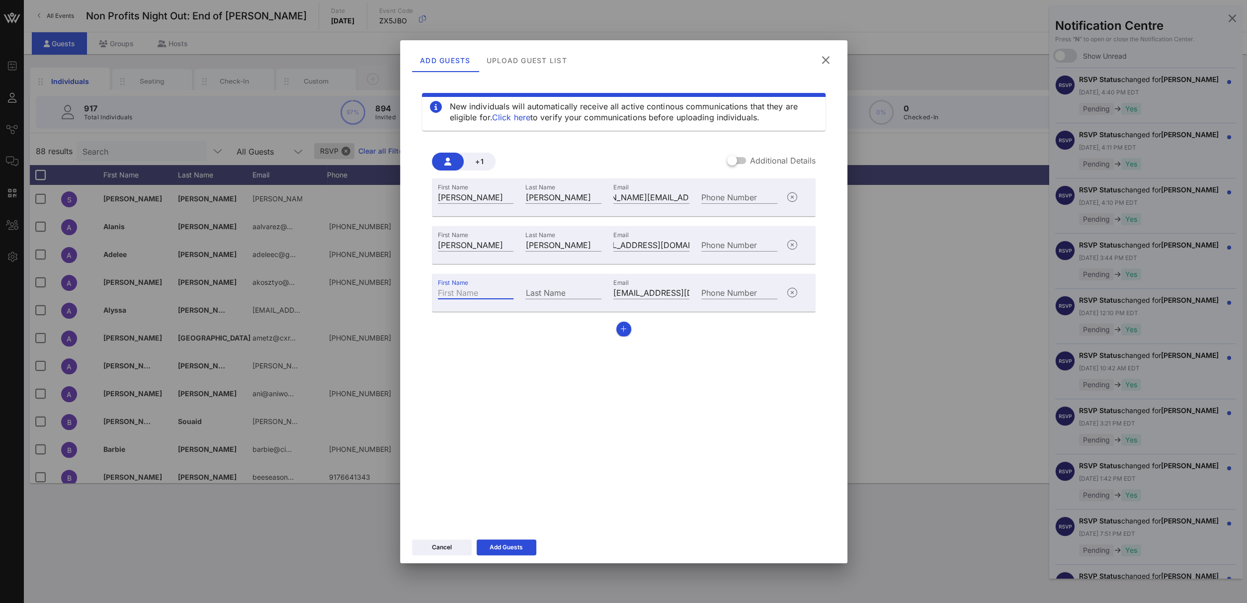
click at [497, 293] on input "First Name" at bounding box center [476, 292] width 76 height 13
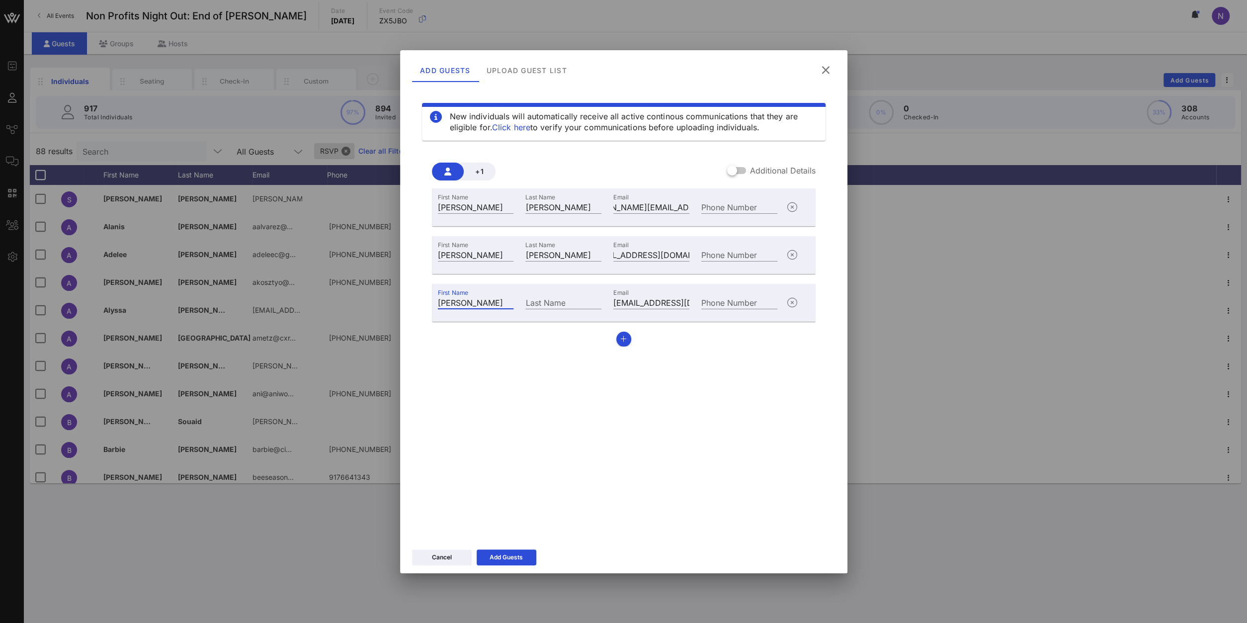
type input "[PERSON_NAME]"
type input "O'Brien"
click at [628, 337] on button "button" at bounding box center [623, 338] width 15 height 15
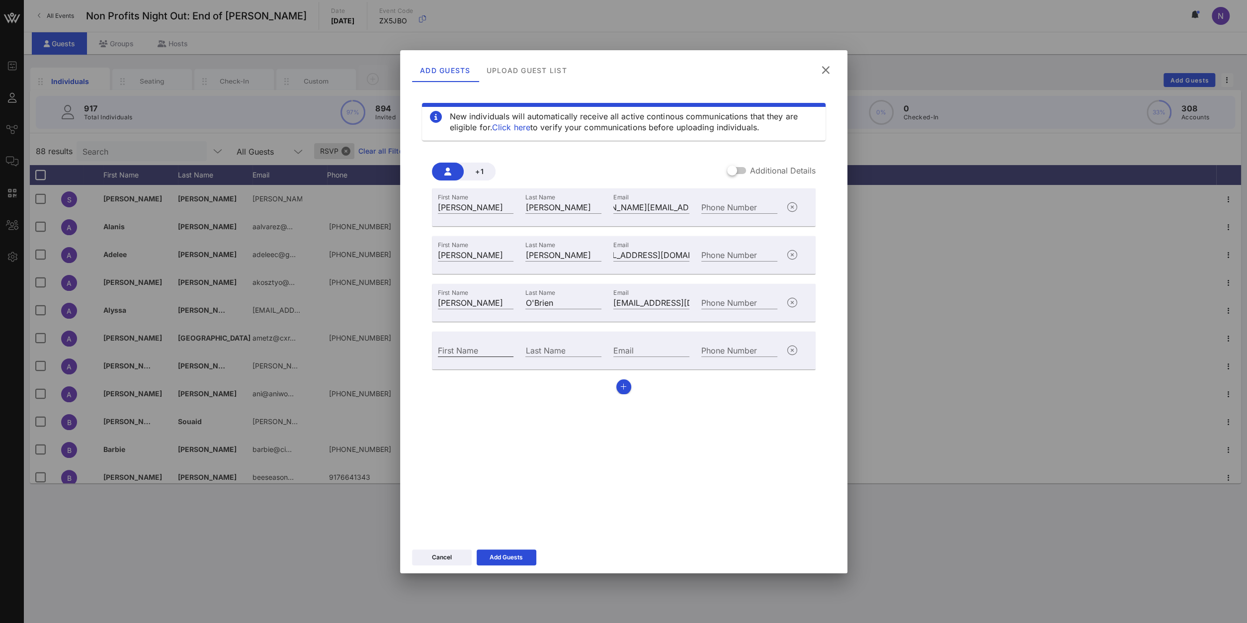
click at [481, 348] on input "First Name" at bounding box center [476, 349] width 76 height 13
type input "[PERSON_NAME]"
click at [635, 353] on input "Email" at bounding box center [651, 349] width 76 height 13
paste input "[EMAIL_ADDRESS][DOMAIN_NAME]"
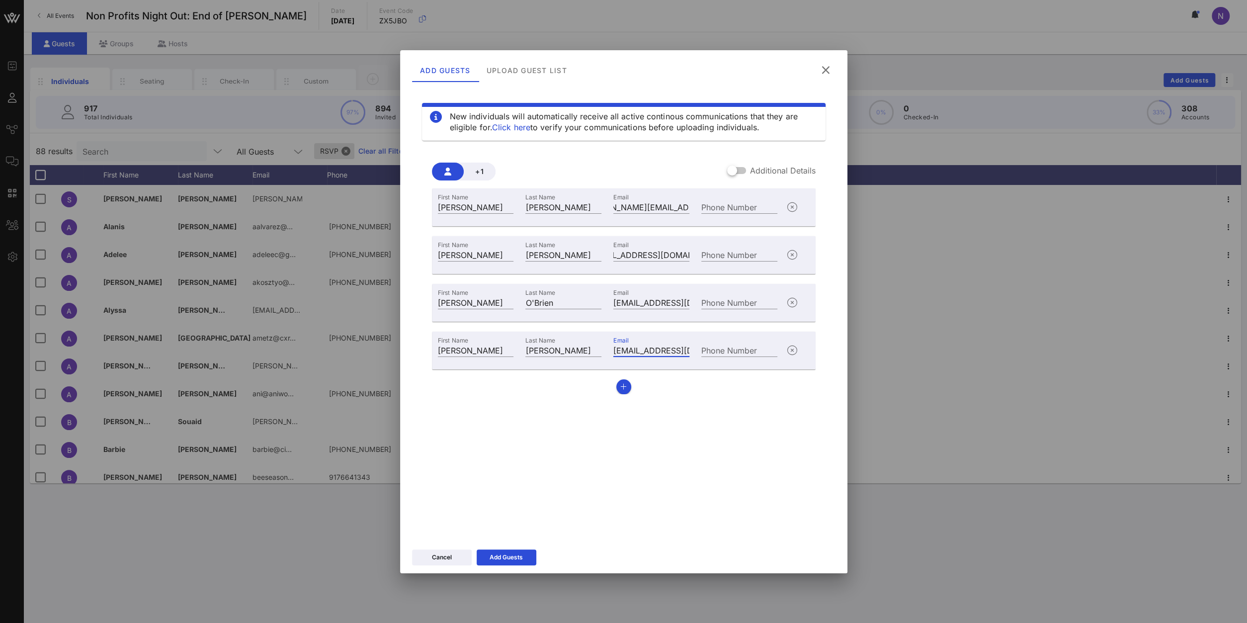
type input "[EMAIL_ADDRESS][DOMAIN_NAME]"
click at [623, 373] on div "First Name [PERSON_NAME] Last Name [PERSON_NAME] Email [PERSON_NAME][EMAIL_ADDR…" at bounding box center [624, 291] width 384 height 206
click at [621, 382] on button "button" at bounding box center [623, 386] width 15 height 15
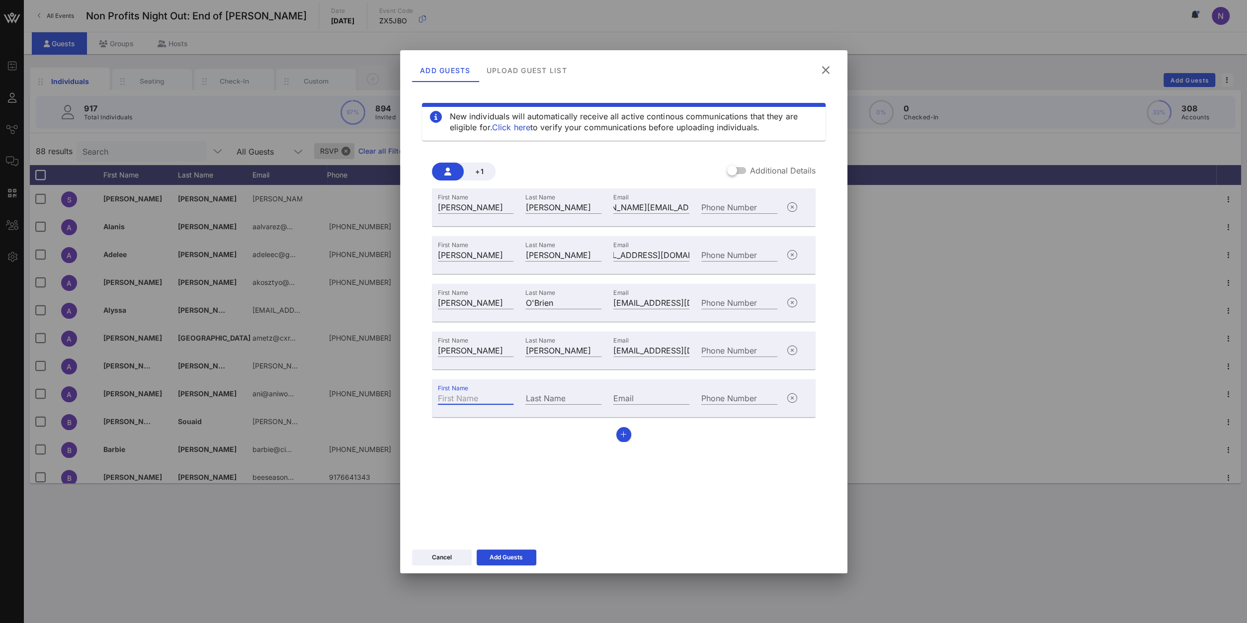
click at [483, 391] on input "First Name" at bounding box center [476, 397] width 76 height 13
type input "[PERSON_NAME]"
click at [667, 401] on input "Email" at bounding box center [651, 397] width 76 height 13
paste input "[EMAIL_ADDRESS][DOMAIN_NAME]"
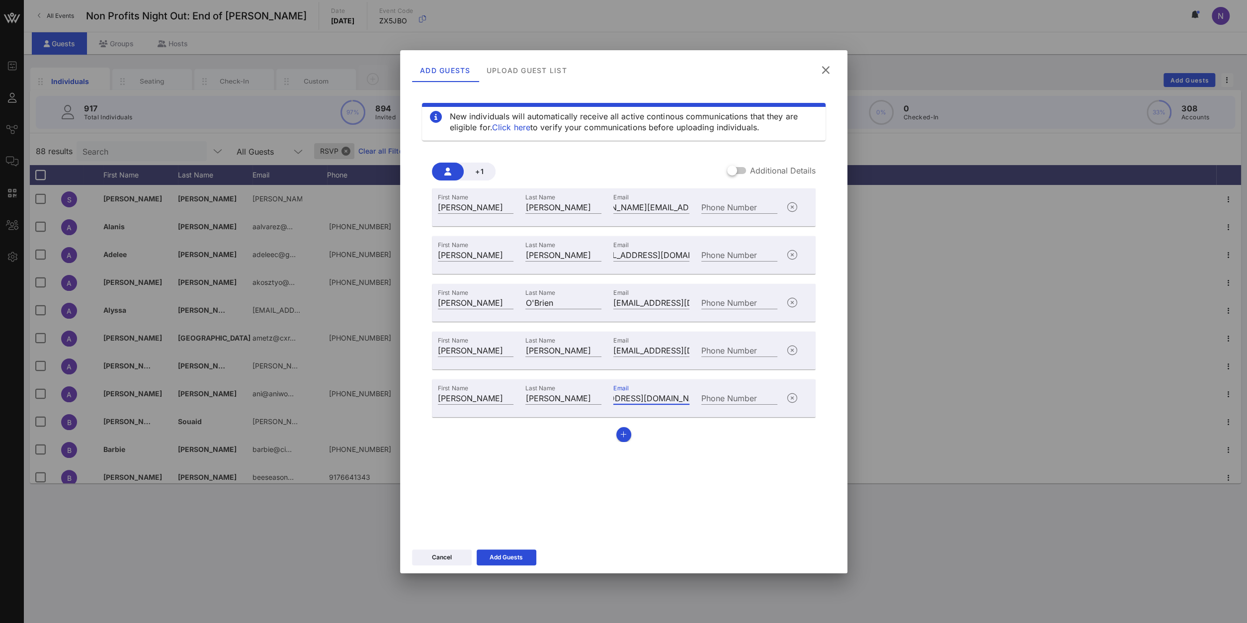
type input "[EMAIL_ADDRESS][DOMAIN_NAME]"
click at [619, 427] on div "First Name [PERSON_NAME] Last Name [PERSON_NAME] Email [PERSON_NAME][EMAIL_ADDR…" at bounding box center [624, 314] width 384 height 253
click at [623, 434] on icon "button" at bounding box center [623, 434] width 6 height 7
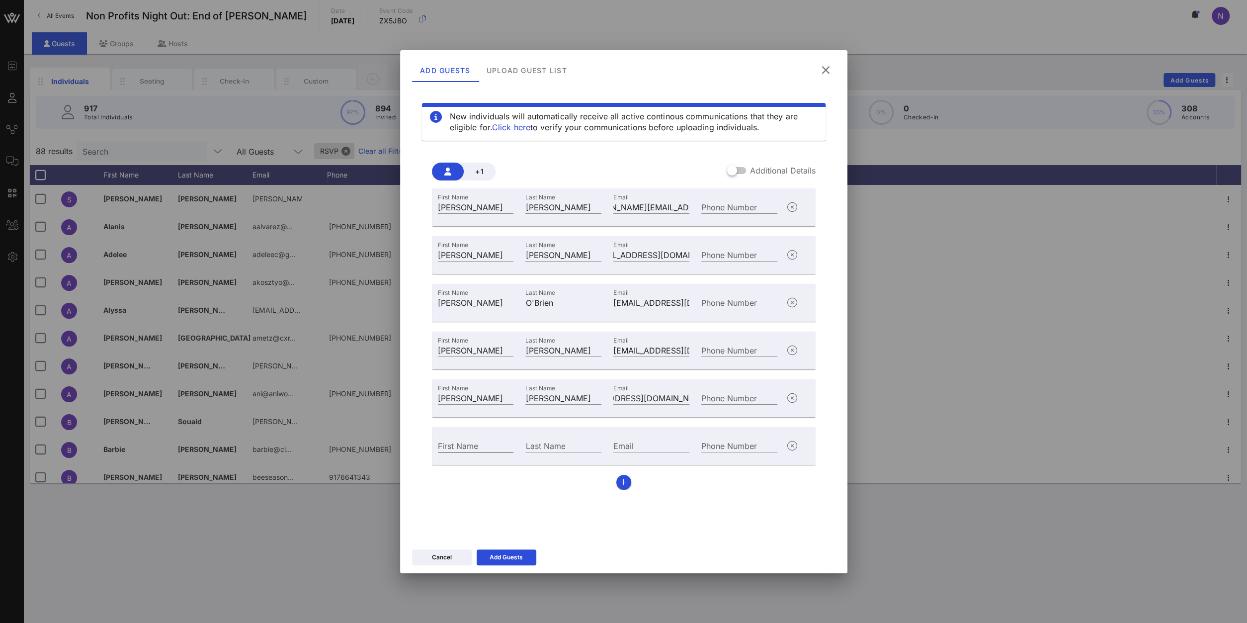
click at [476, 440] on input "First Name" at bounding box center [476, 445] width 76 height 13
type input "[PERSON_NAME]"
click at [658, 446] on input "Email" at bounding box center [651, 445] width 76 height 13
paste input "[EMAIL_ADDRESS][DOMAIN_NAME]"
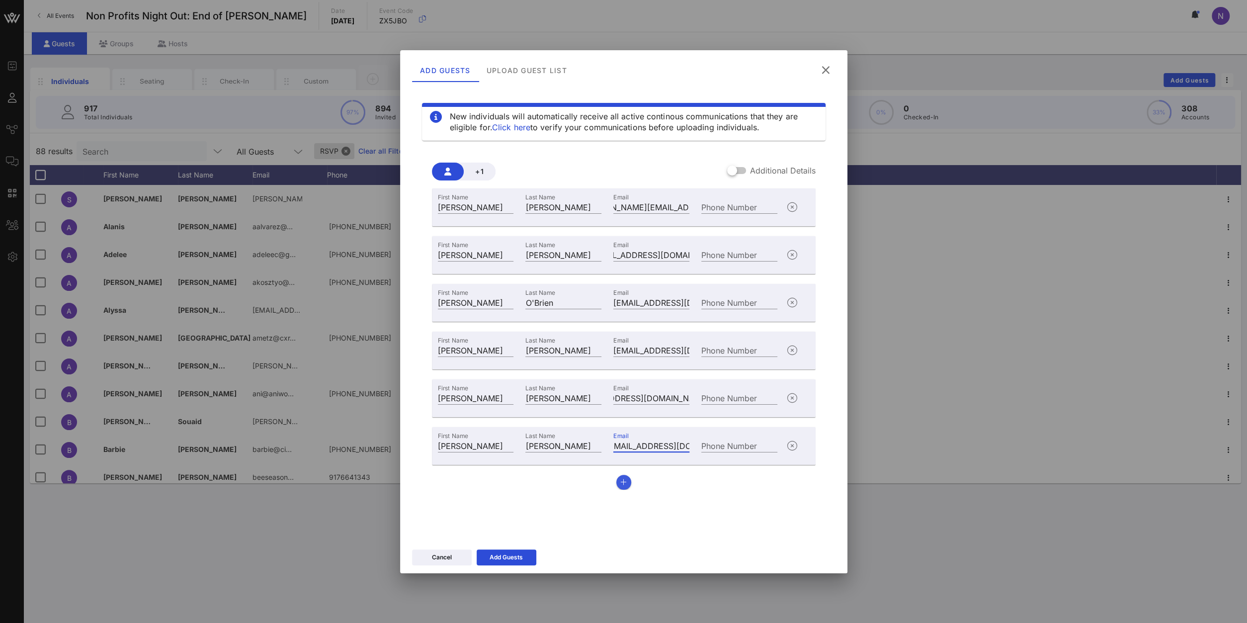
type input "[EMAIL_ADDRESS][DOMAIN_NAME]"
click at [620, 476] on button "button" at bounding box center [623, 481] width 15 height 15
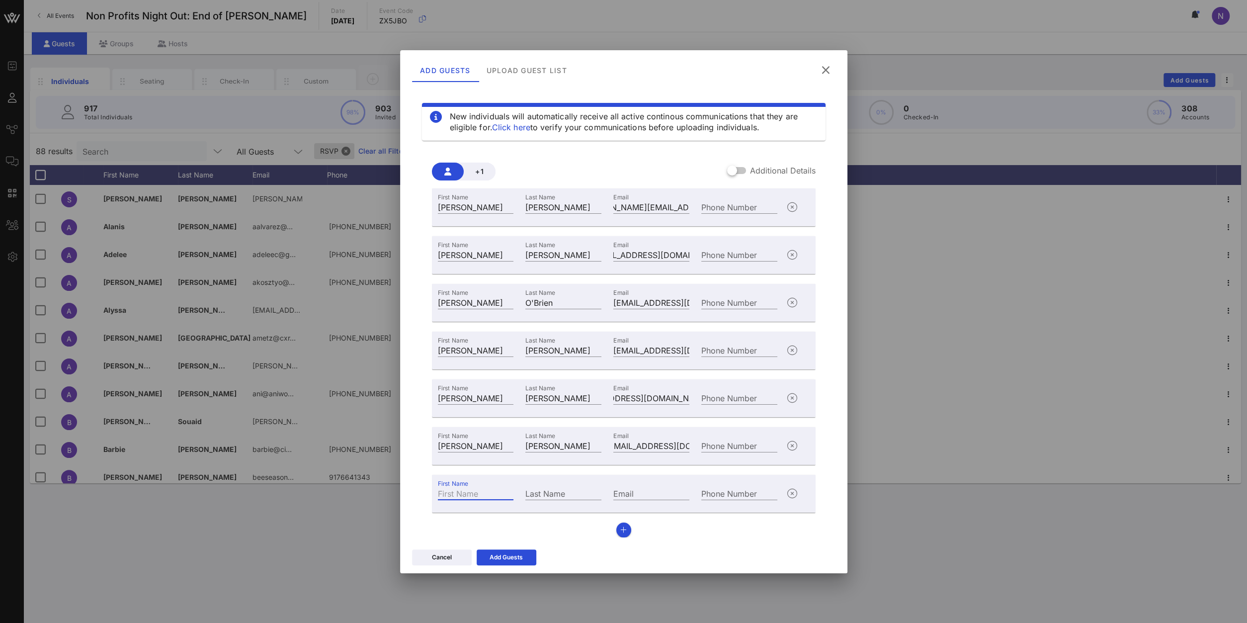
click at [471, 495] on input "First Name" at bounding box center [476, 492] width 76 height 13
type input "Tori"
type input "[PERSON_NAME]"
paste input "[EMAIL_ADDRESS][PERSON_NAME][MEDICAL_DATA][DOMAIN_NAME]"
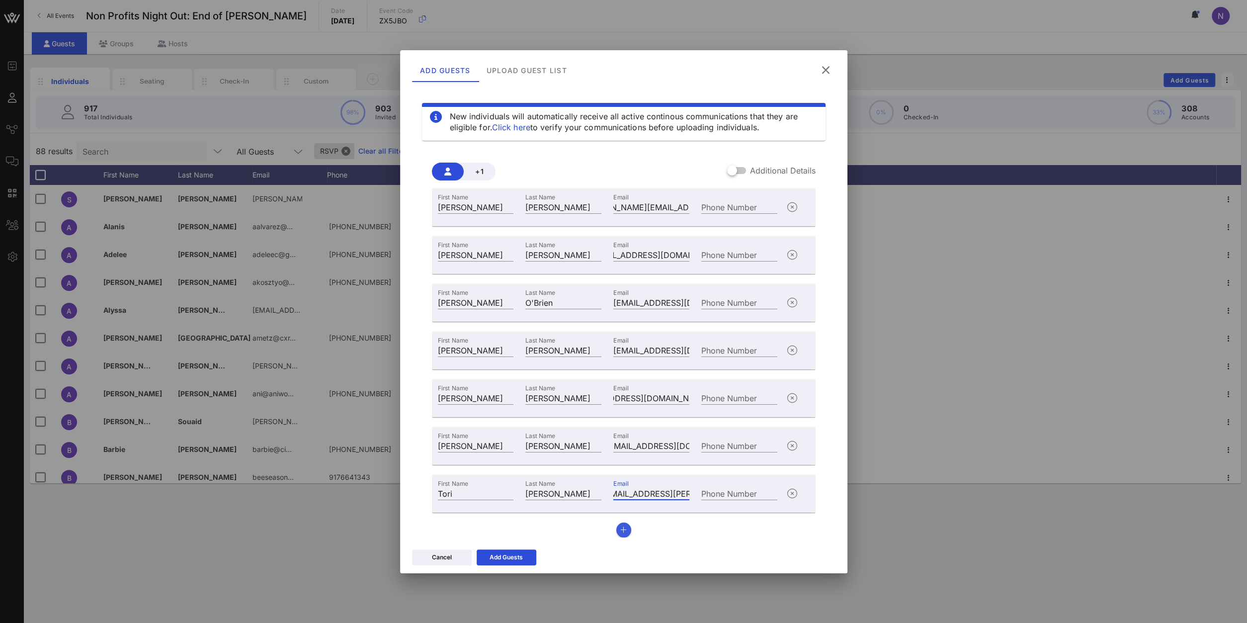
type input "[EMAIL_ADDRESS][PERSON_NAME][MEDICAL_DATA][DOMAIN_NAME]"
click at [628, 534] on button "button" at bounding box center [623, 529] width 15 height 15
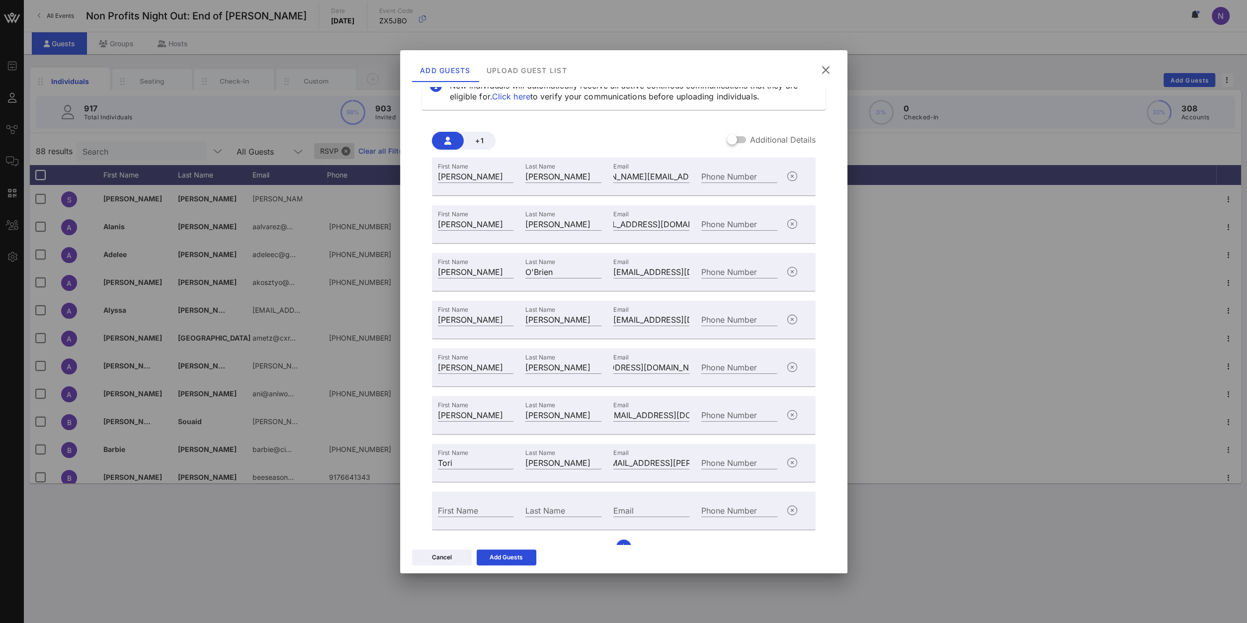
scroll to position [49, 0]
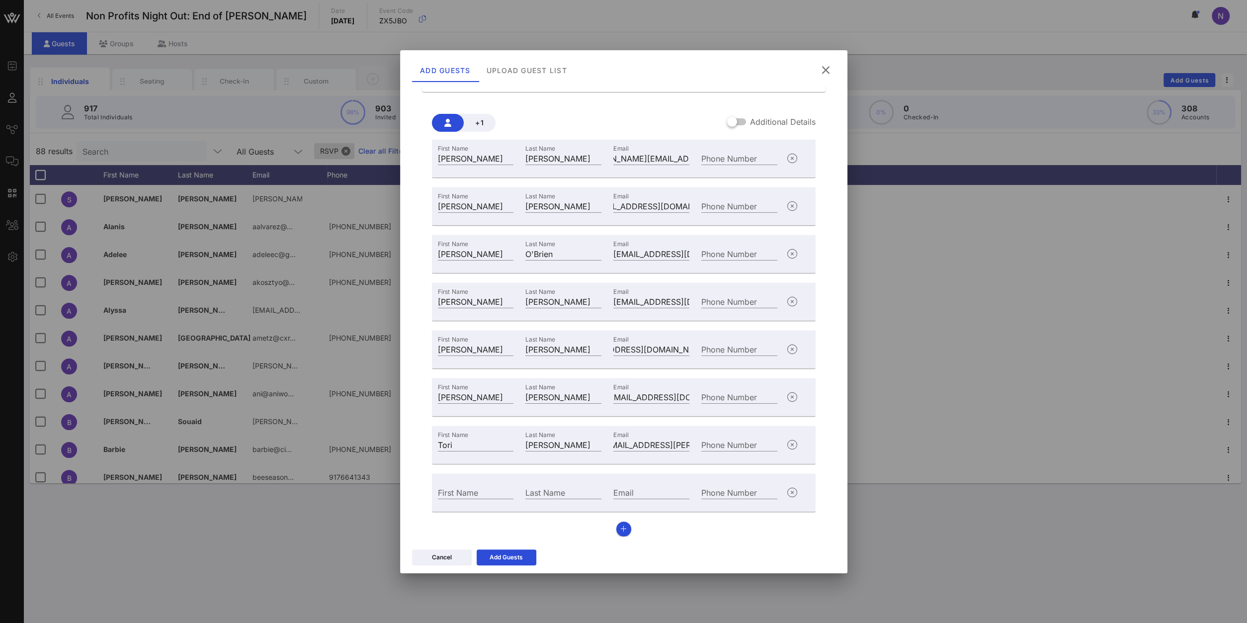
click at [469, 500] on div "First Name" at bounding box center [476, 490] width 88 height 27
click at [467, 493] on input "First Name" at bounding box center [476, 491] width 76 height 13
type input "[PERSON_NAME]"
paste input "[PERSON_NAME][EMAIL_ADDRESS][PERSON_NAME][DOMAIN_NAME]"
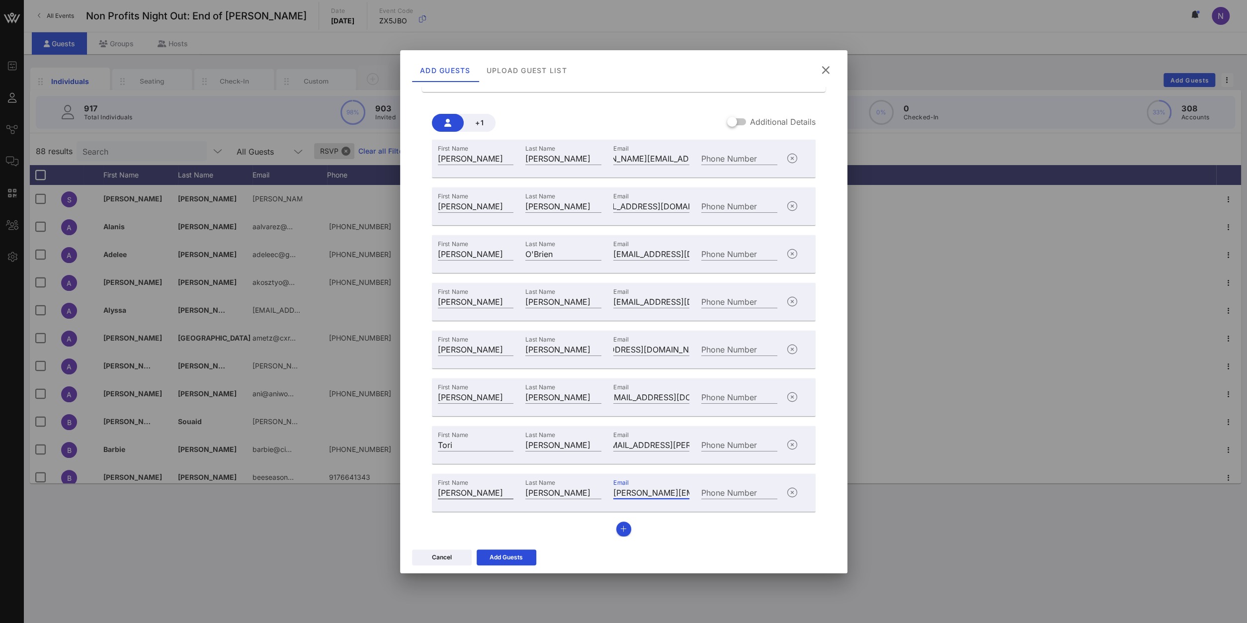
scroll to position [0, 44]
type input "[PERSON_NAME][EMAIL_ADDRESS][PERSON_NAME][DOMAIN_NAME]"
click at [629, 530] on button "button" at bounding box center [623, 528] width 15 height 15
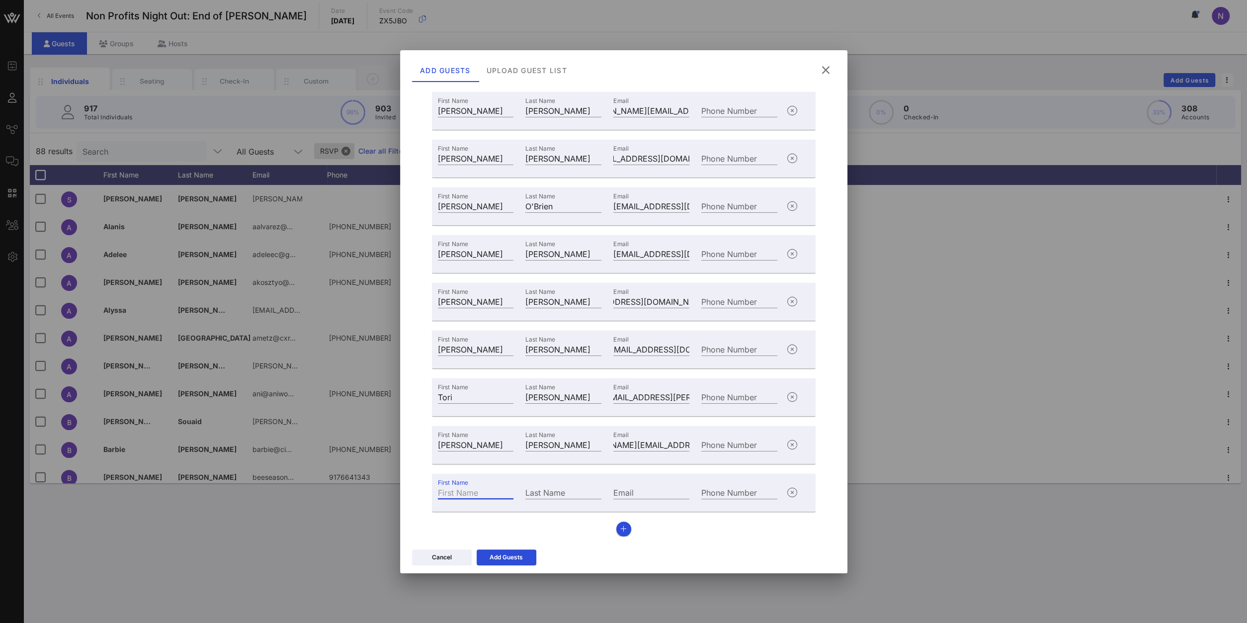
click at [491, 496] on input "First Name" at bounding box center [476, 491] width 76 height 13
type input "[PERSON_NAME]"
type input "K"
type input "[PERSON_NAME]"
paste input "[EMAIL_ADDRESS][DOMAIN_NAME]"
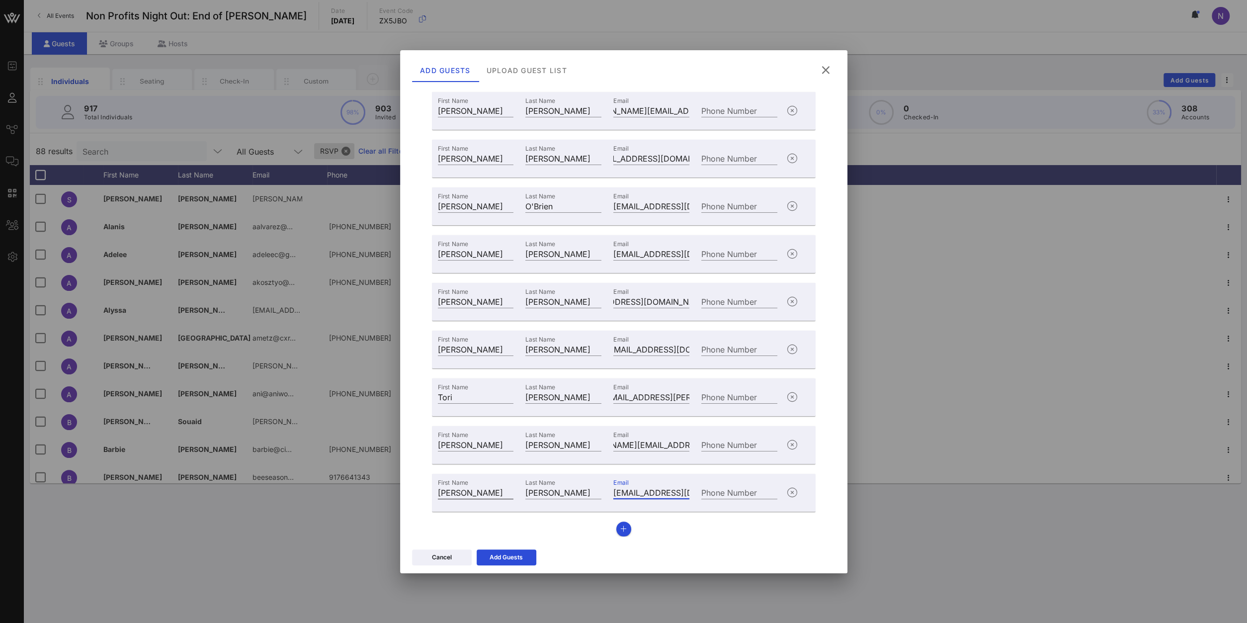
scroll to position [0, 19]
type input "[EMAIL_ADDRESS][DOMAIN_NAME]"
click at [623, 530] on icon "button" at bounding box center [623, 528] width 6 height 7
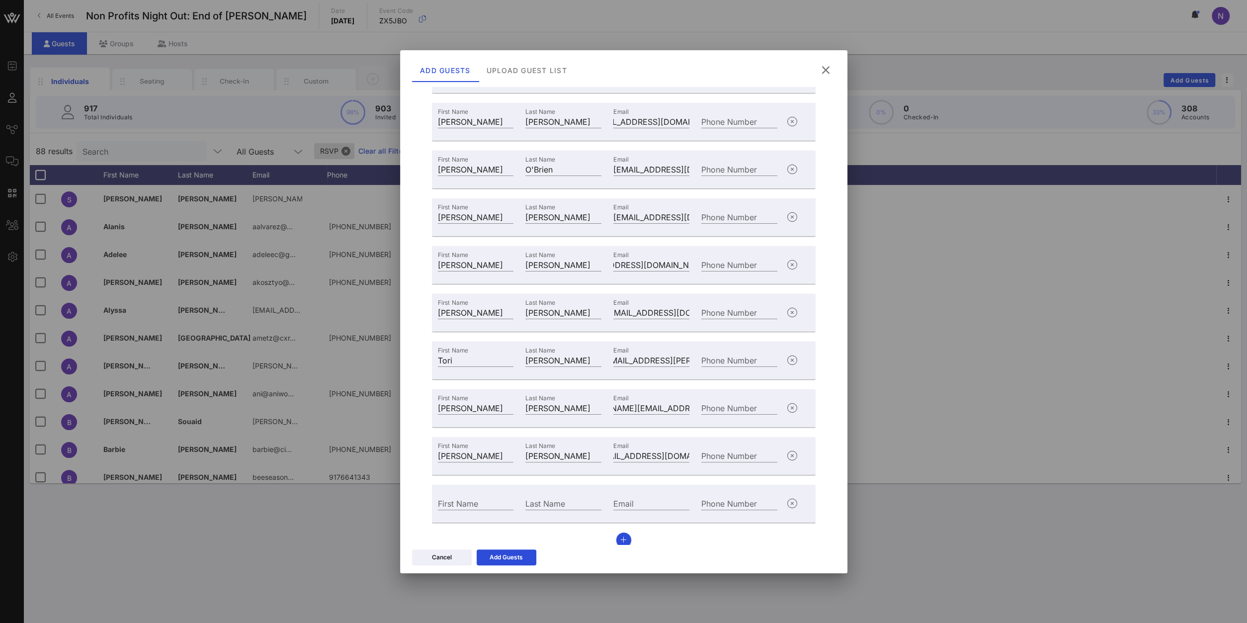
scroll to position [144, 0]
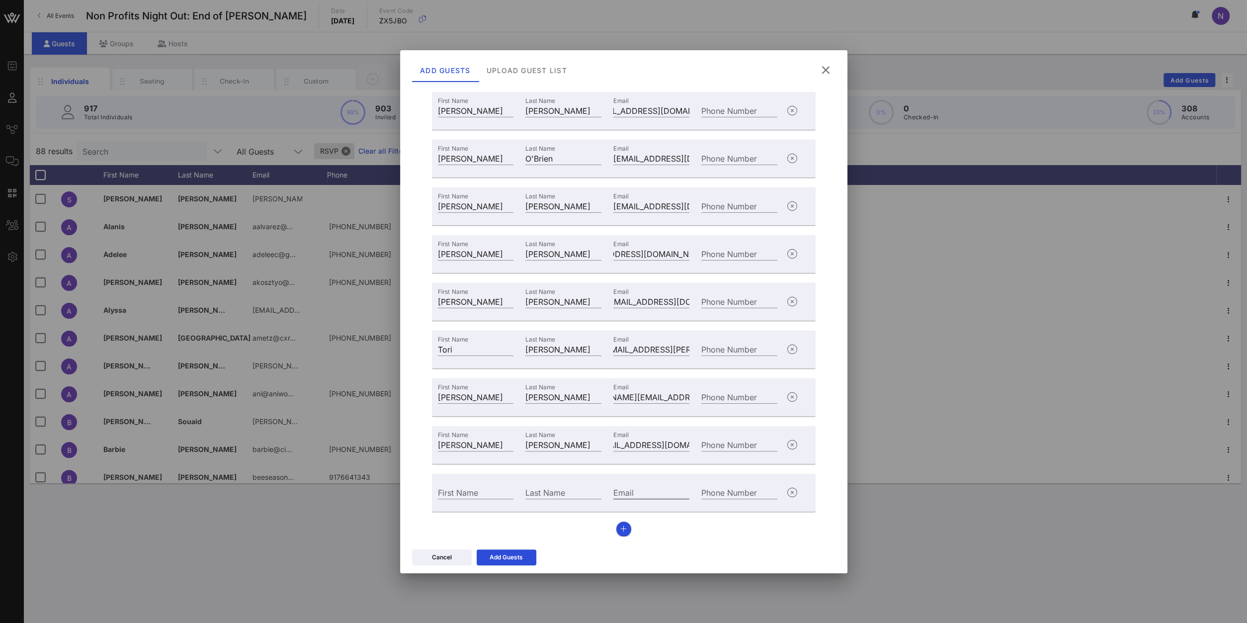
click at [648, 488] on input "Email" at bounding box center [651, 491] width 76 height 13
paste input "[EMAIL_ADDRESS][DOMAIN_NAME]"
type input "[EMAIL_ADDRESS][DOMAIN_NAME]"
click at [456, 488] on input "First Name" at bounding box center [476, 491] width 76 height 13
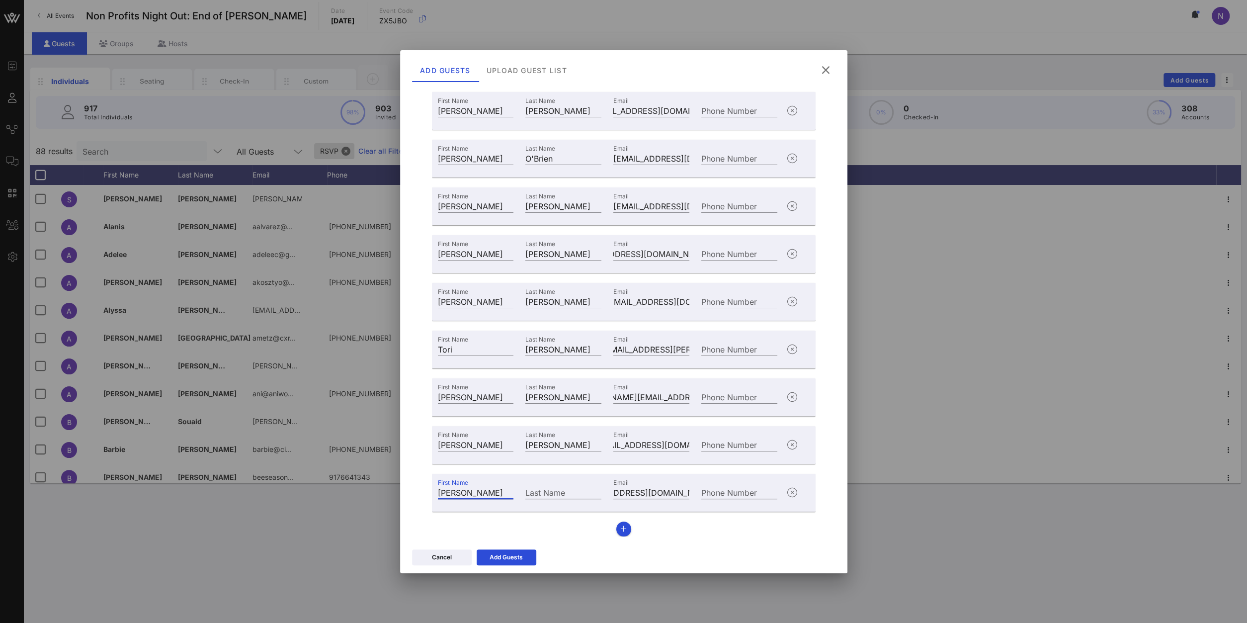
type input "[PERSON_NAME]"
click at [500, 555] on div "Add Guests" at bounding box center [505, 557] width 33 height 10
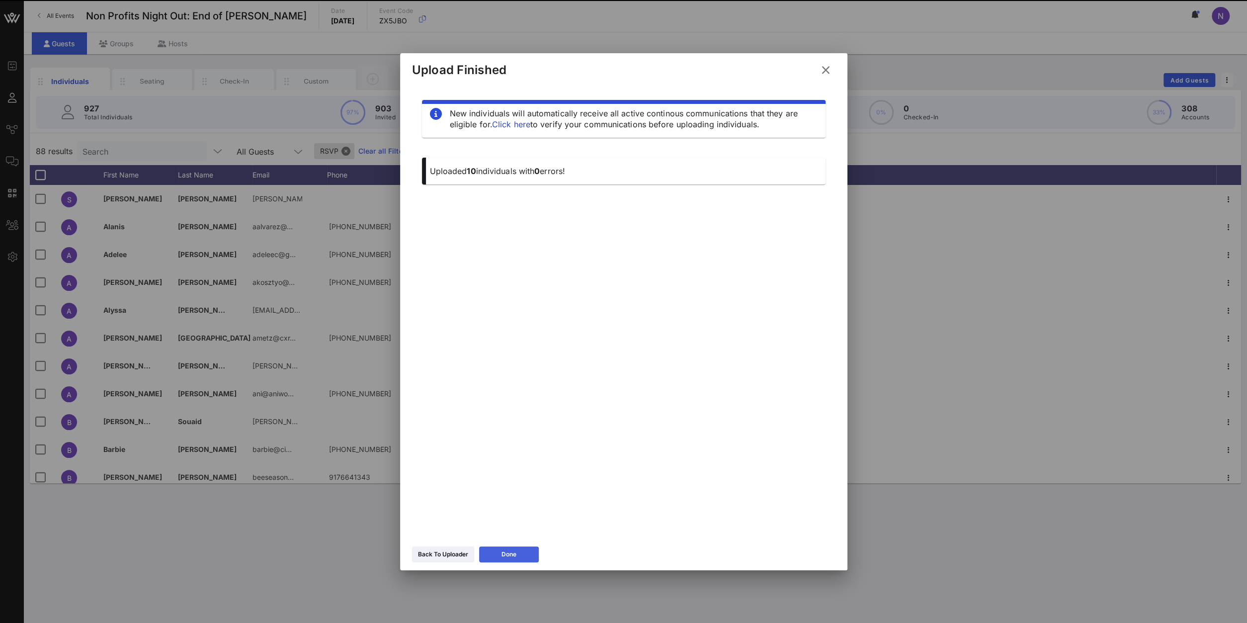
scroll to position [0, 0]
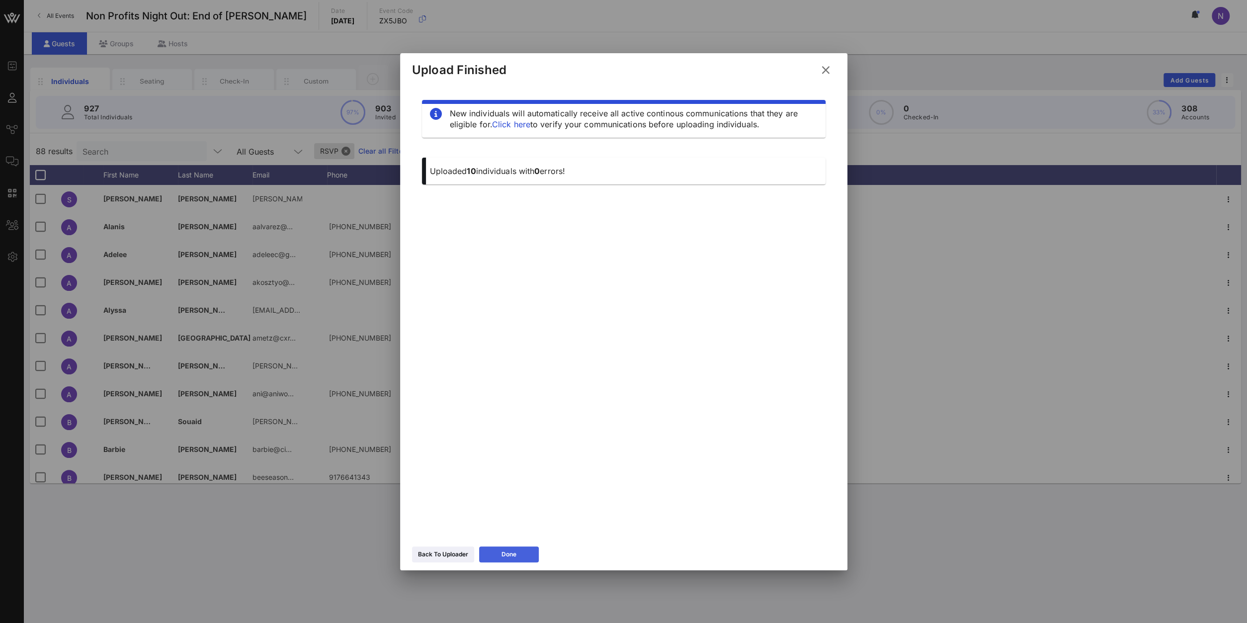
click at [506, 554] on icon at bounding box center [508, 553] width 9 height 9
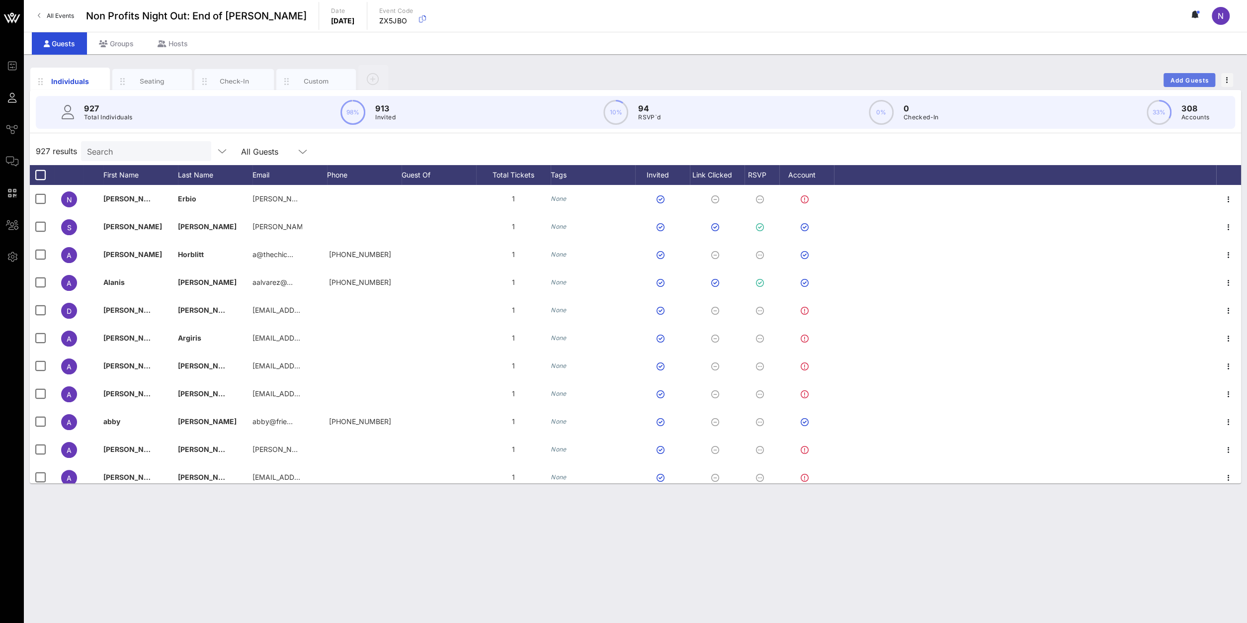
click at [1197, 82] on span "Add Guests" at bounding box center [1189, 80] width 39 height 7
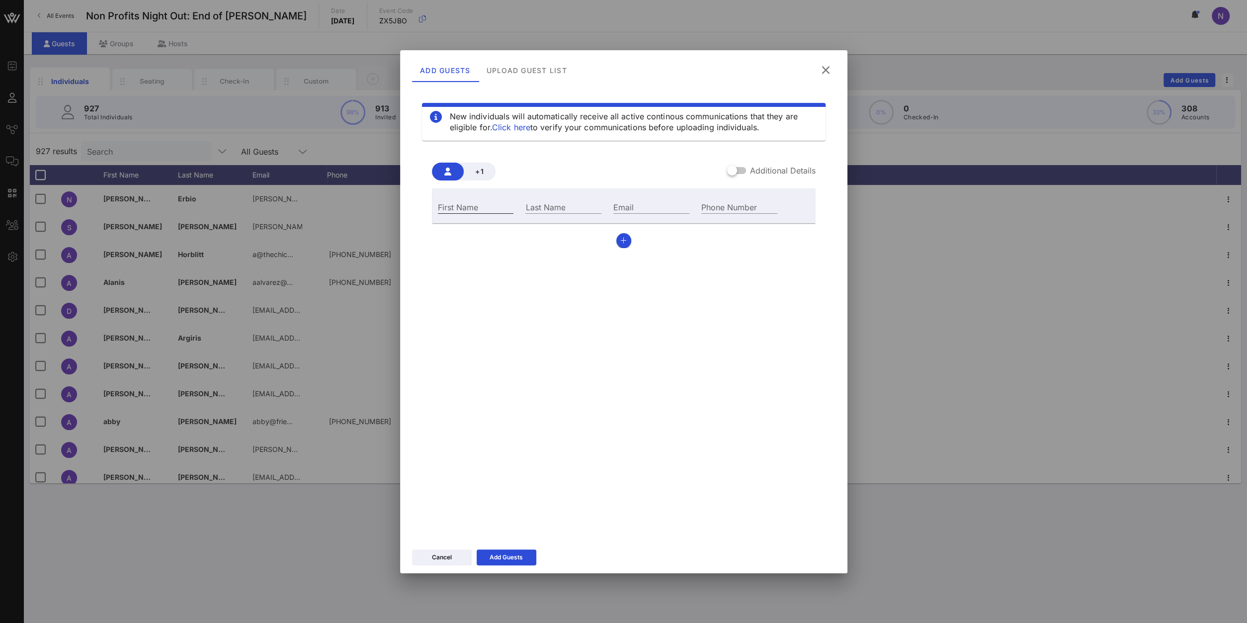
click at [446, 210] on input "First Name" at bounding box center [476, 206] width 76 height 13
type input "Kira"
type input "Sandler"
paste input "kirasandler@nypl.org"
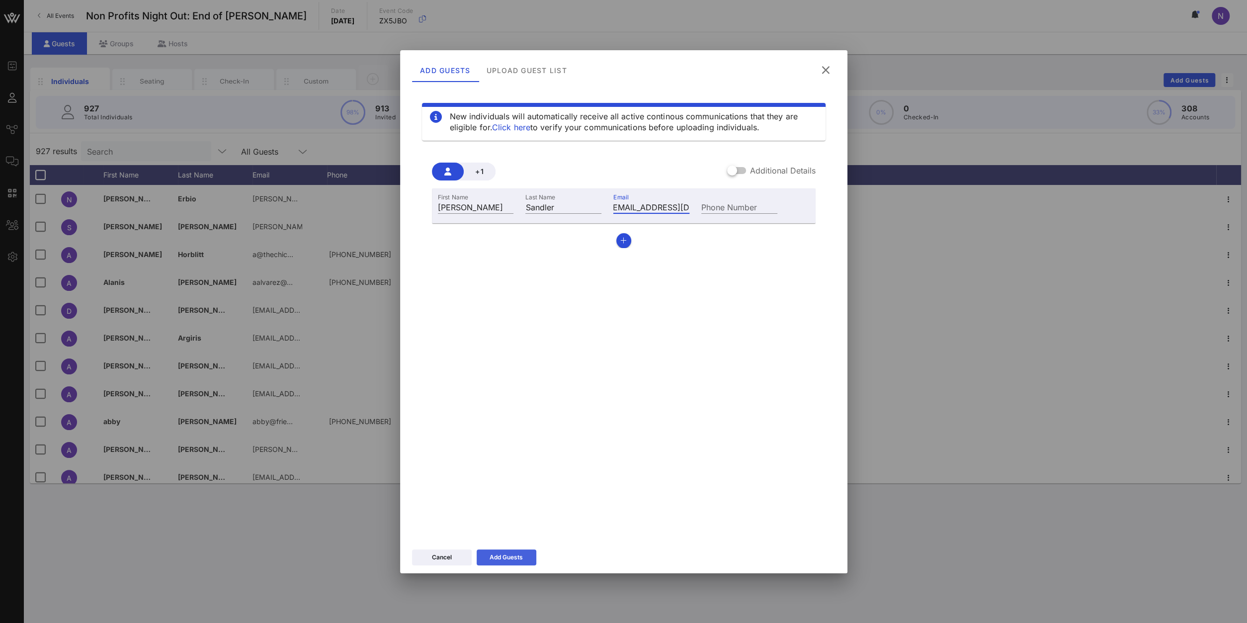
type input "kirasandler@nypl.org"
click at [516, 551] on button "Add Guests" at bounding box center [506, 557] width 60 height 16
